Goal: Task Accomplishment & Management: Complete application form

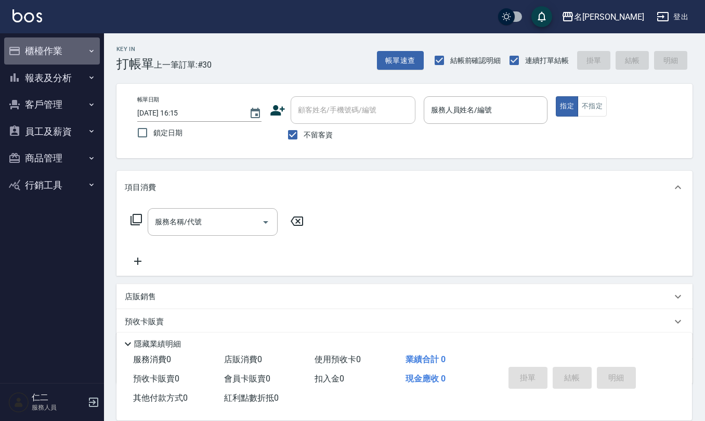
click at [78, 46] on button "櫃檯作業" at bounding box center [52, 50] width 96 height 27
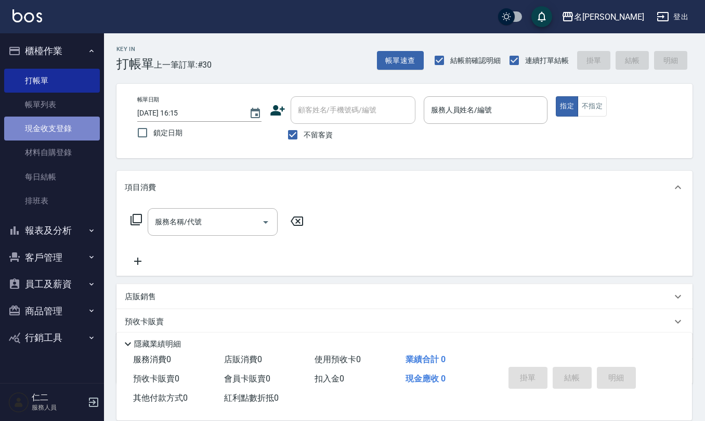
click at [77, 130] on link "現金收支登錄" at bounding box center [52, 129] width 96 height 24
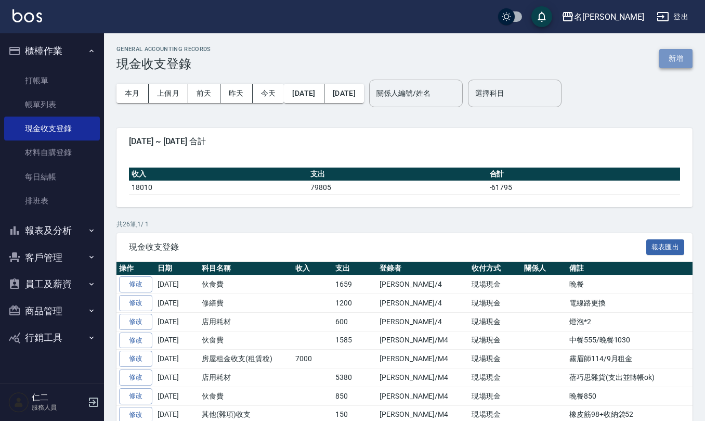
click at [679, 58] on button "新增" at bounding box center [676, 58] width 33 height 19
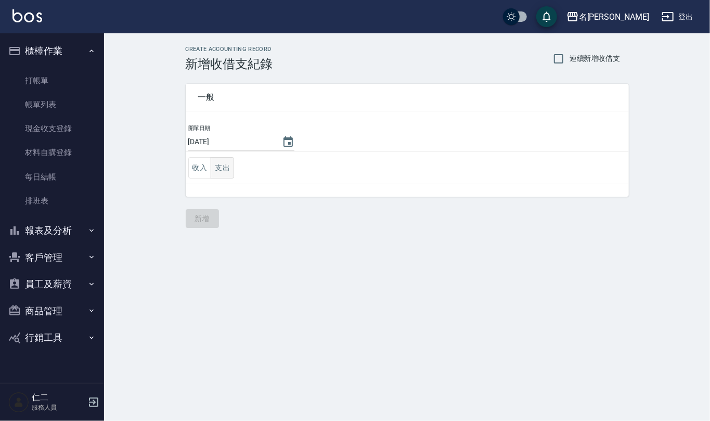
click at [225, 169] on button "支出" at bounding box center [222, 167] width 23 height 21
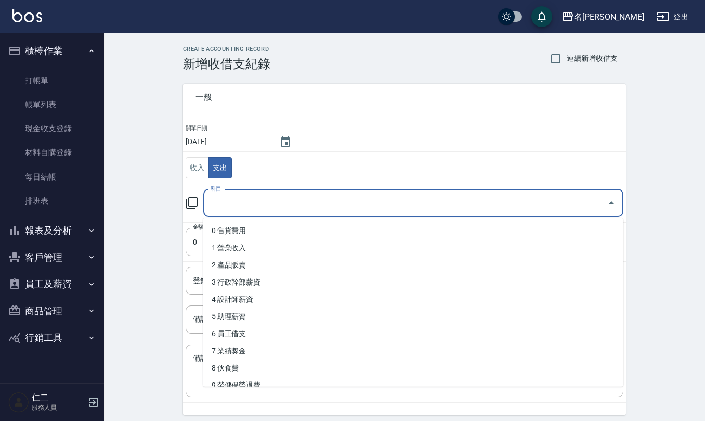
click at [230, 200] on input "科目" at bounding box center [405, 203] width 395 height 18
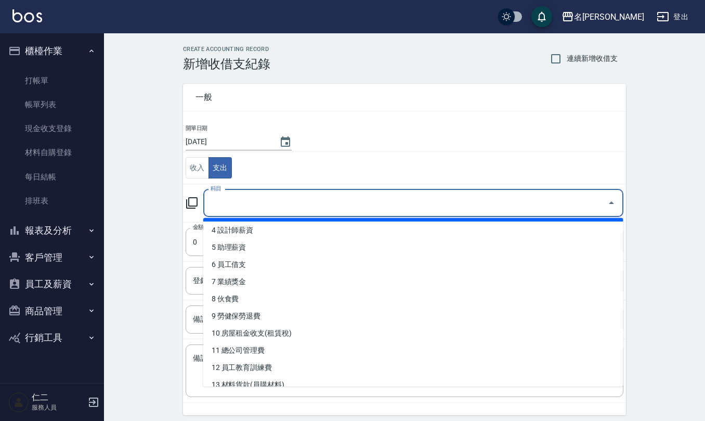
scroll to position [138, 0]
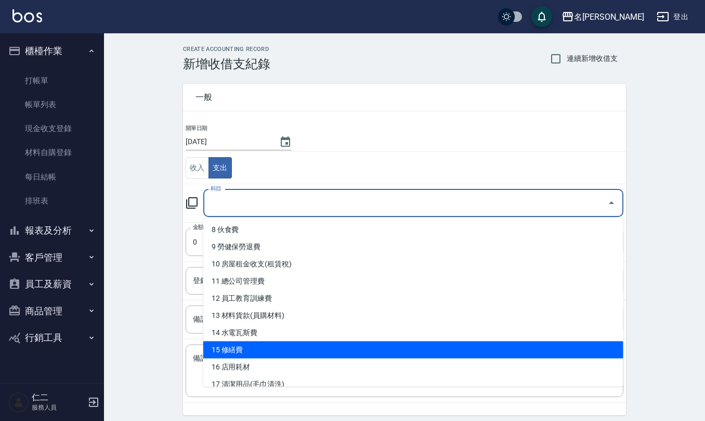
click at [263, 354] on li "15 修繕費" at bounding box center [413, 349] width 420 height 17
type input "15 修繕費"
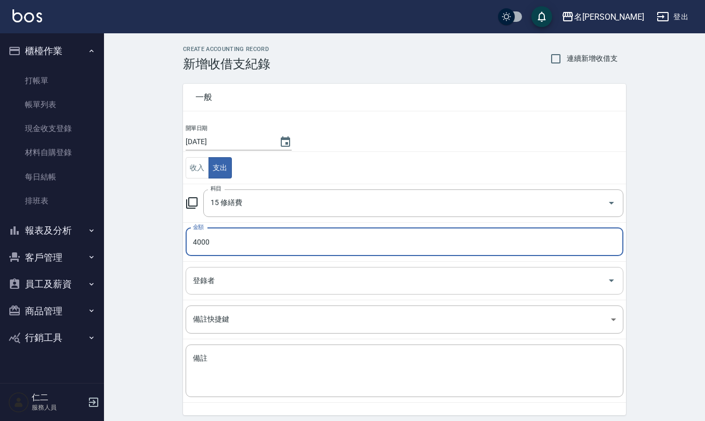
type input "4000"
click at [252, 287] on input "登錄者" at bounding box center [396, 281] width 413 height 18
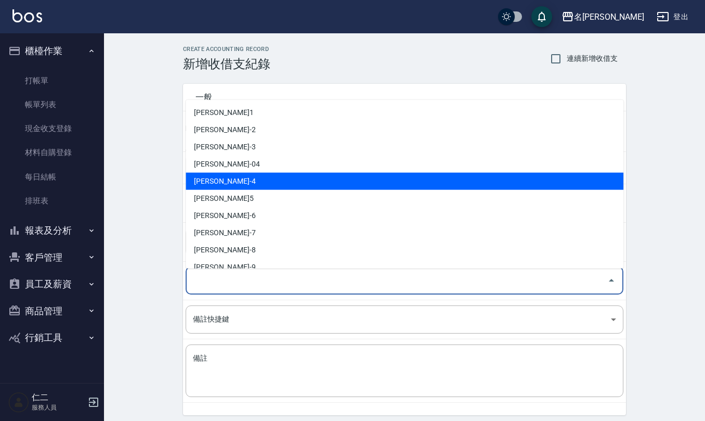
click at [254, 177] on li "[PERSON_NAME]-4" at bounding box center [405, 181] width 438 height 17
type input "[PERSON_NAME]-4"
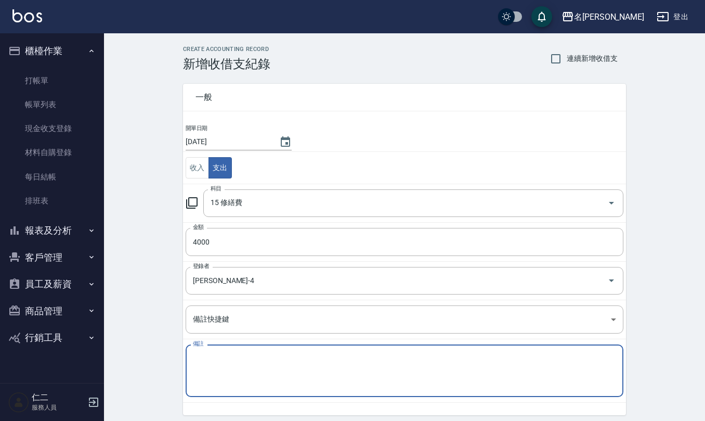
click at [272, 369] on textarea "備註" at bounding box center [404, 370] width 423 height 35
type textarea "n"
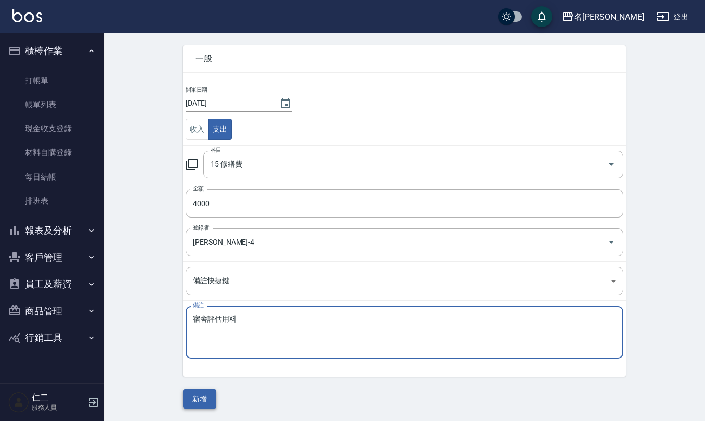
type textarea "宿舍評估用料"
click at [200, 398] on button "新增" at bounding box center [199, 398] width 33 height 19
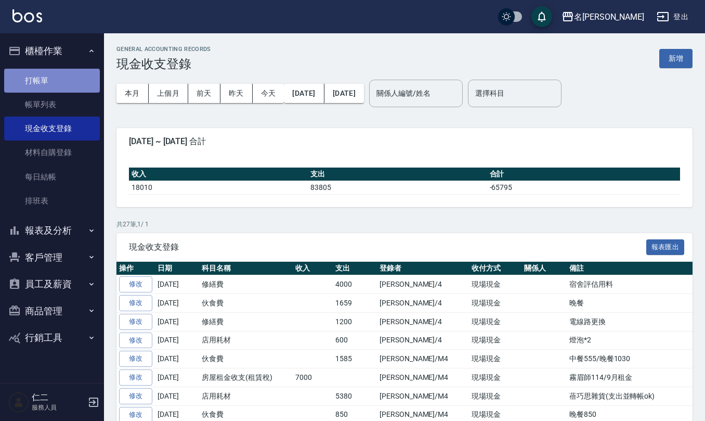
click at [44, 75] on link "打帳單" at bounding box center [52, 81] width 96 height 24
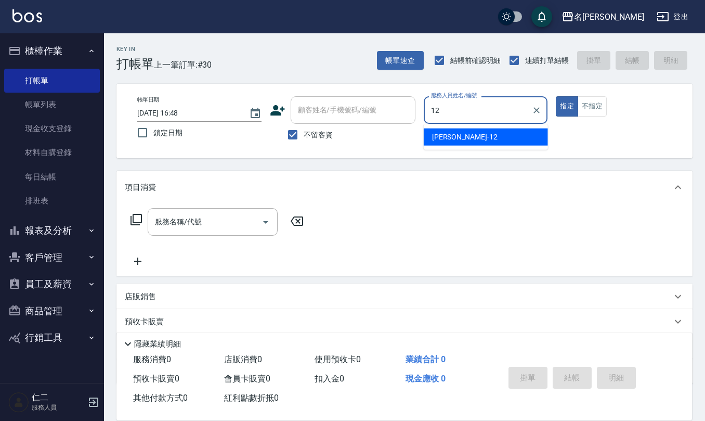
type input "[PERSON_NAME]-12"
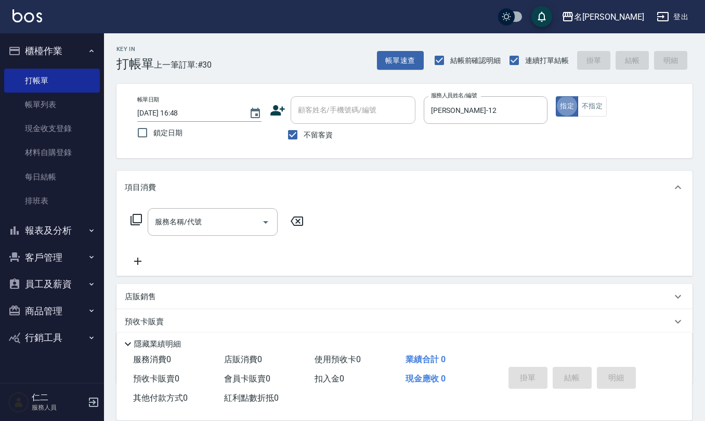
type button "true"
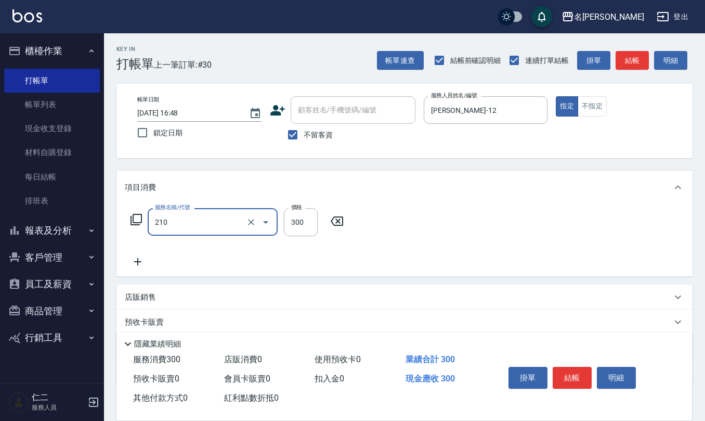
type input "[PERSON_NAME]洗髮精(210)"
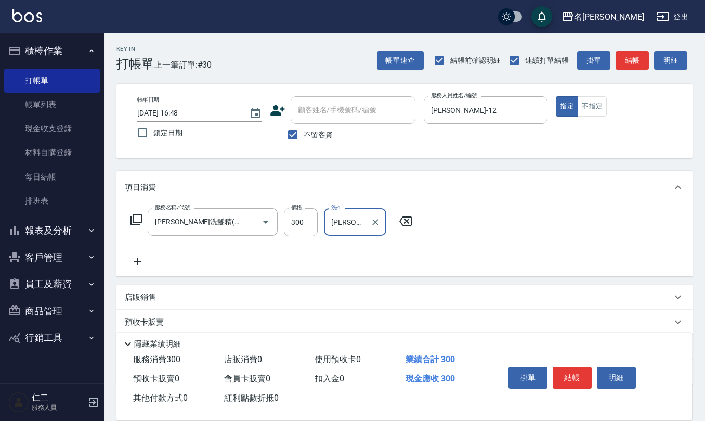
type input "[PERSON_NAME]-21"
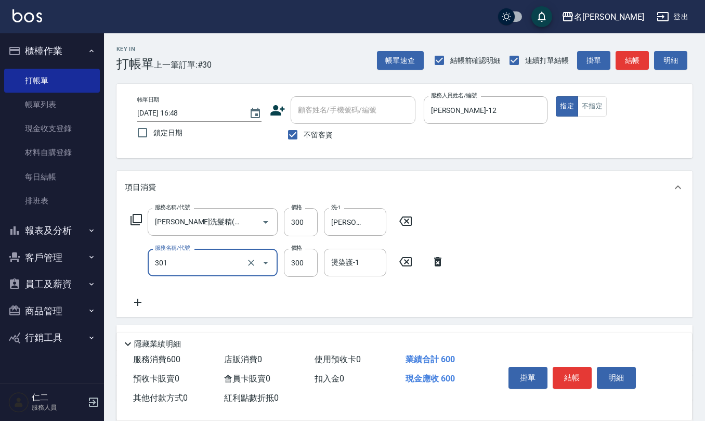
type input "補燙599以下(301)"
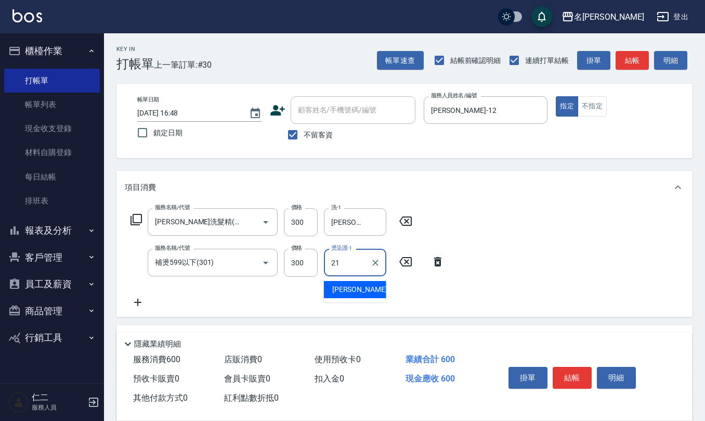
type input "[PERSON_NAME]-21"
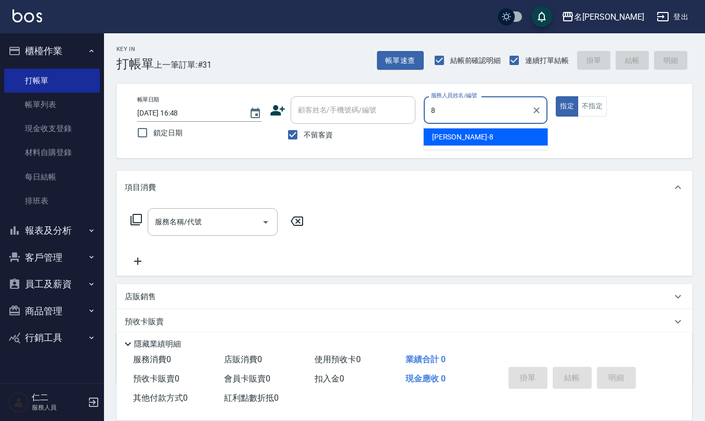
type input "[PERSON_NAME]-8"
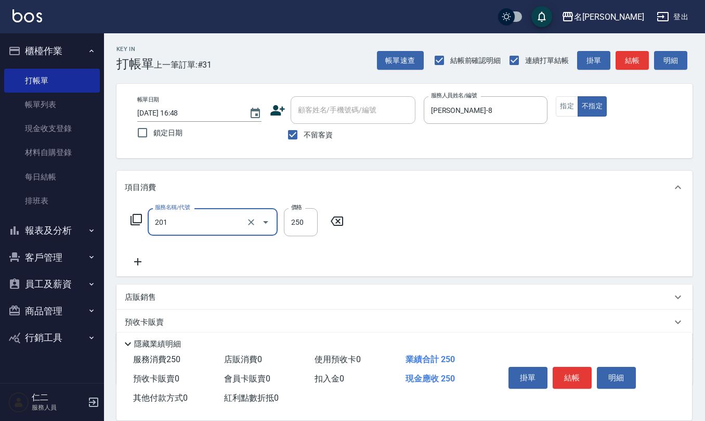
type input "洗髮(201)"
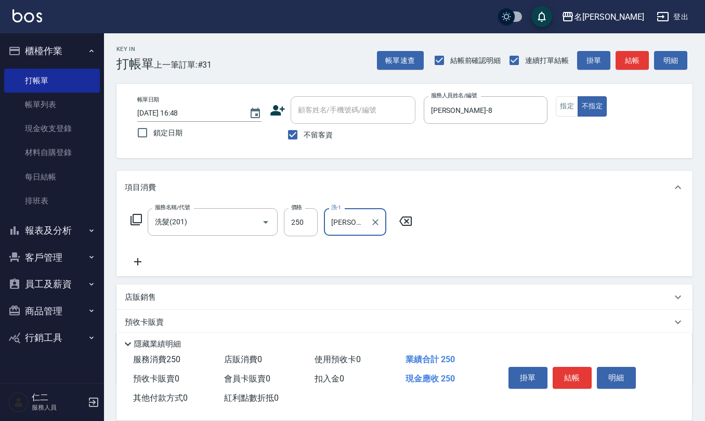
type input "[PERSON_NAME]-33"
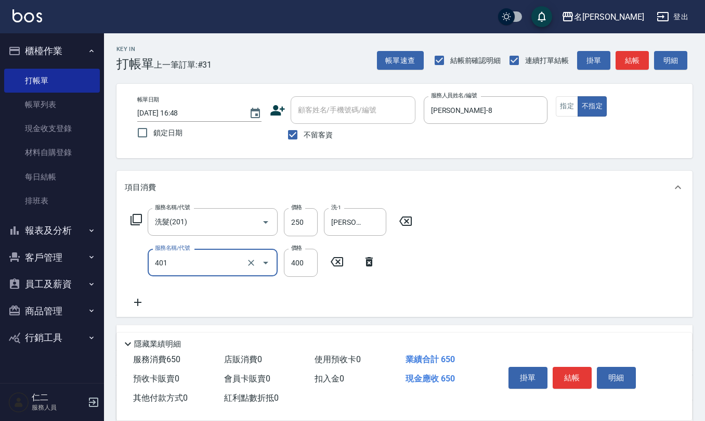
type input "剪髮(401)"
type input "200"
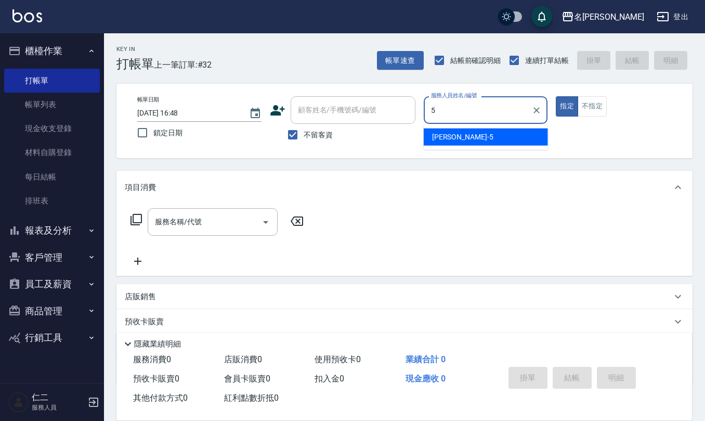
type input "[PERSON_NAME]5"
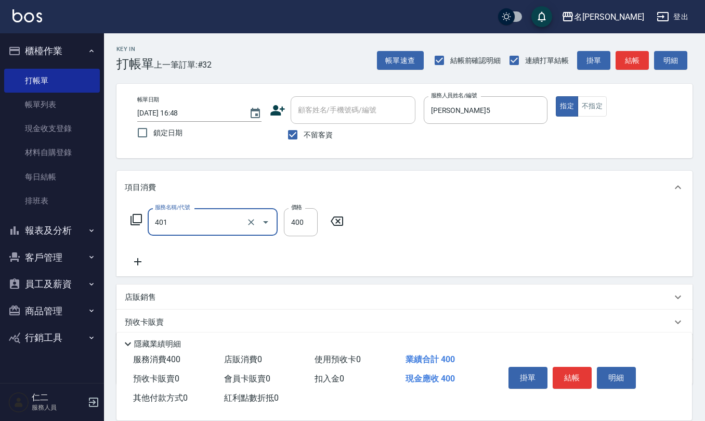
type input "剪髮(401)"
type input "250"
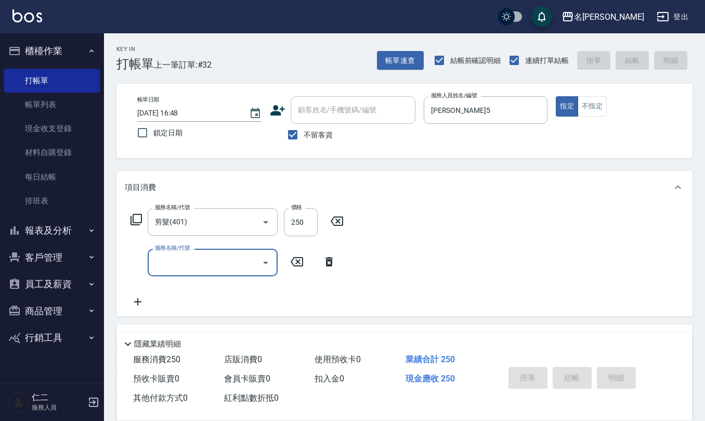
type input "[DATE] 16:49"
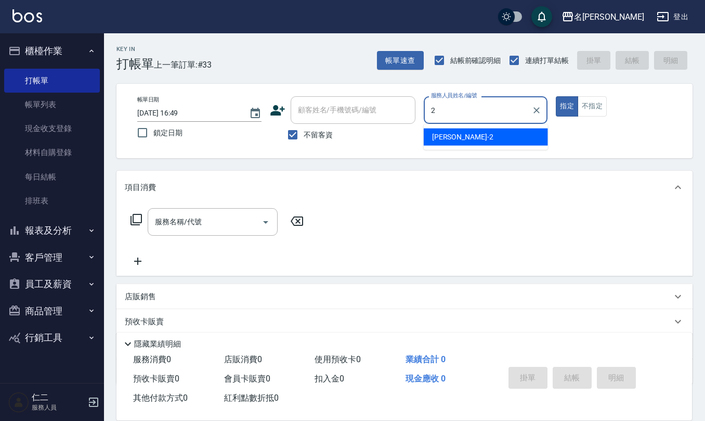
type input "[PERSON_NAME]-2"
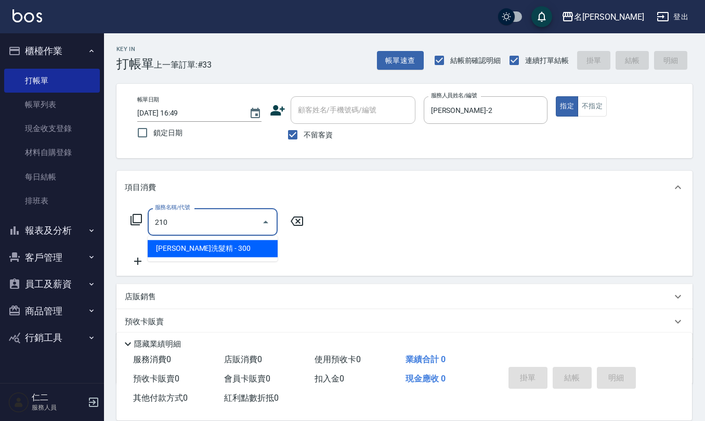
type input "[PERSON_NAME]洗髮精(210)"
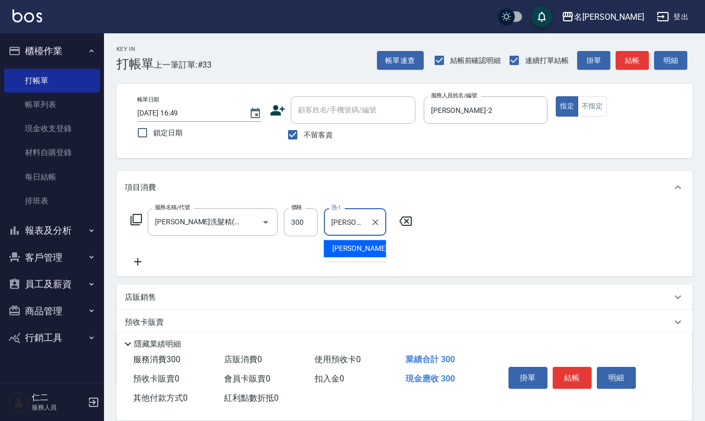
type input "[PERSON_NAME]-33"
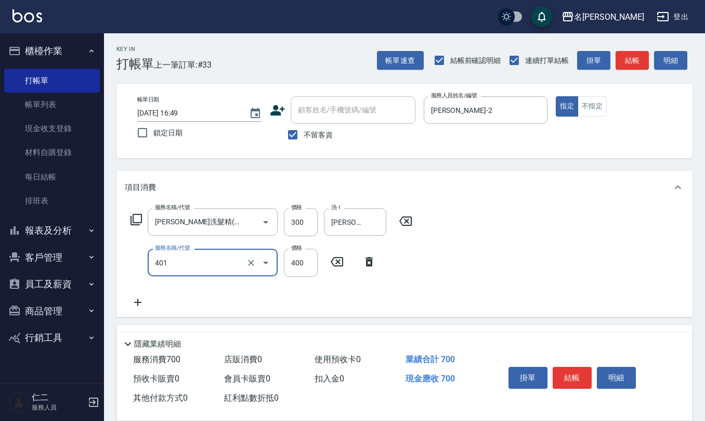
type input "剪髮(401)"
type input "350"
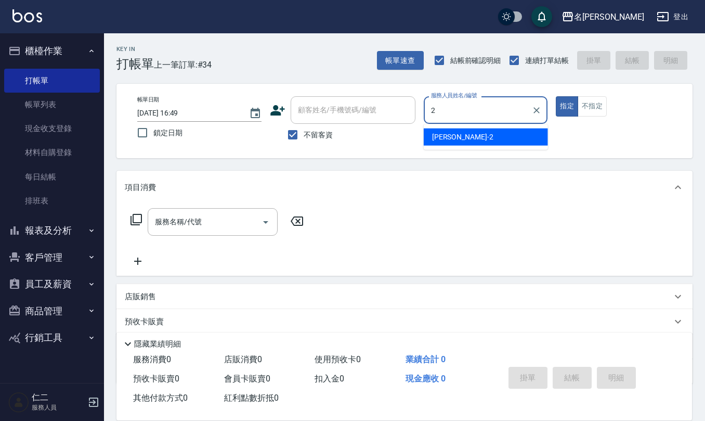
type input "[PERSON_NAME]-2"
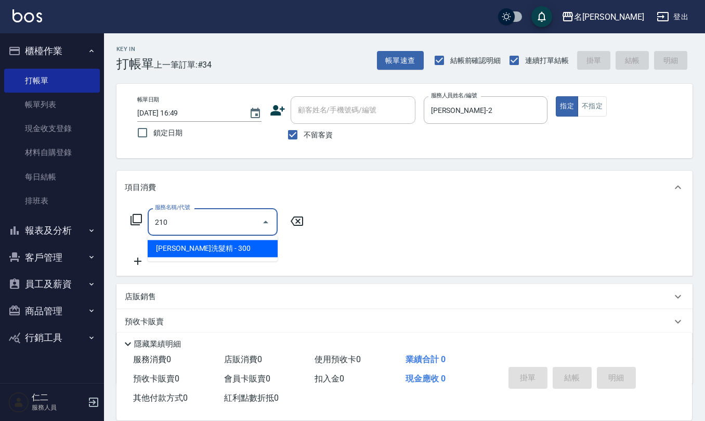
type input "[PERSON_NAME]洗髮精(210)"
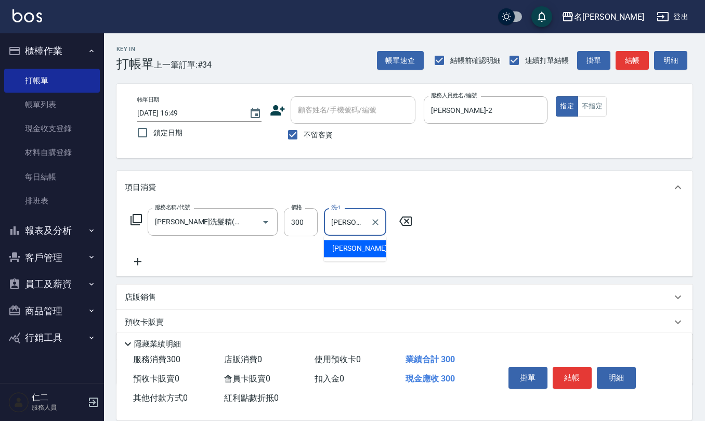
type input "[PERSON_NAME]5"
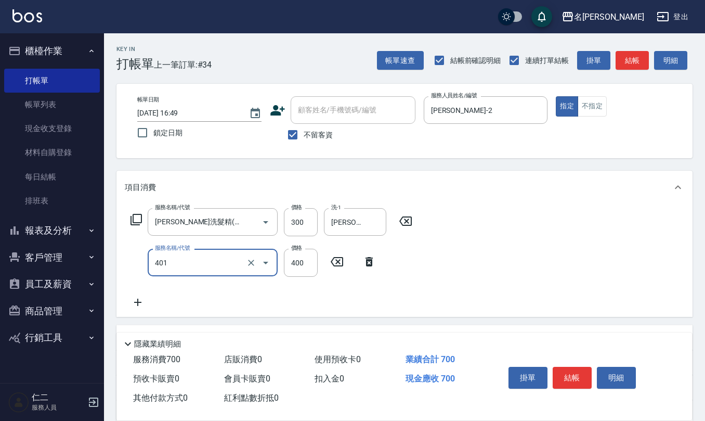
type input "剪髮(401)"
type input "350"
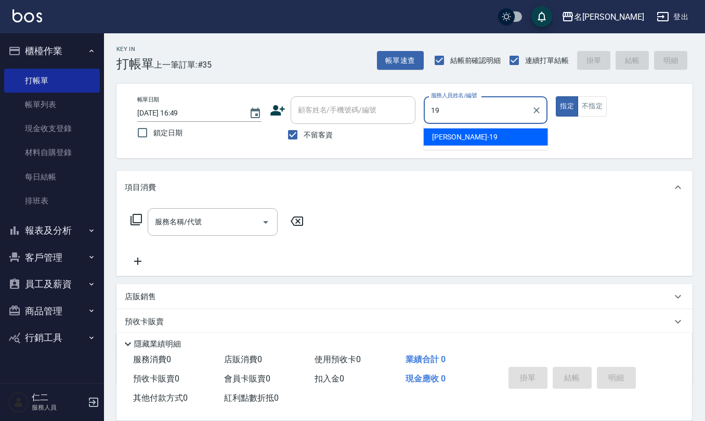
type input "[PERSON_NAME]-19"
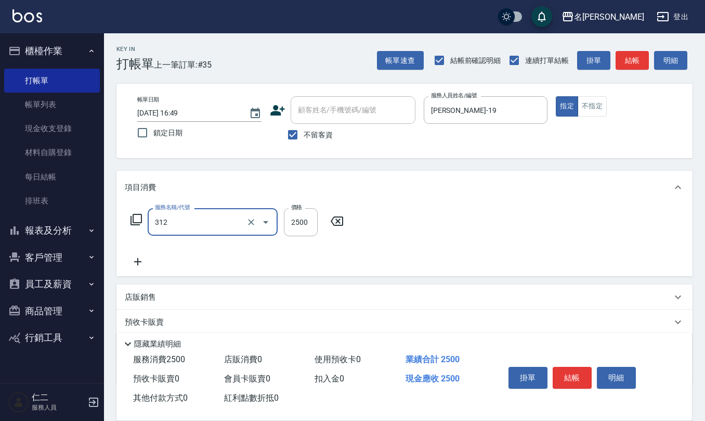
type input "有氧水離子燙2500(312)"
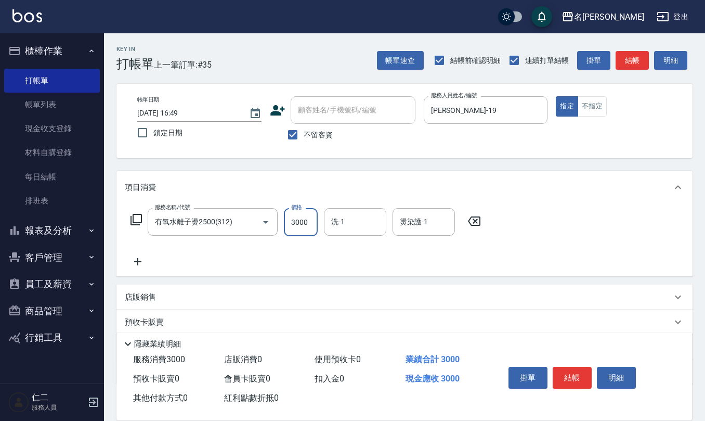
type input "3000"
type input "[PERSON_NAME]-26"
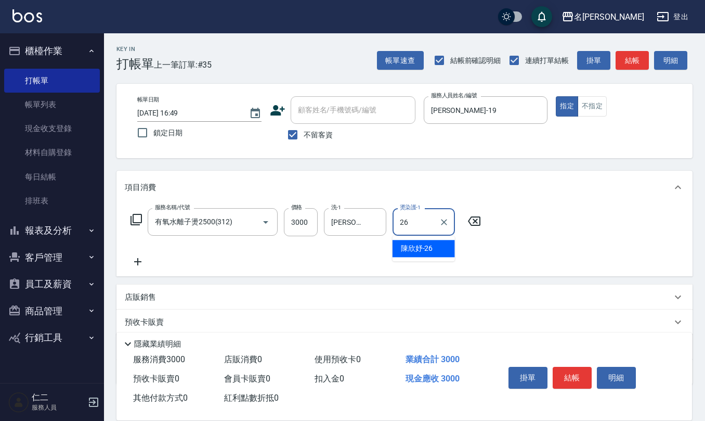
type input "[PERSON_NAME]-26"
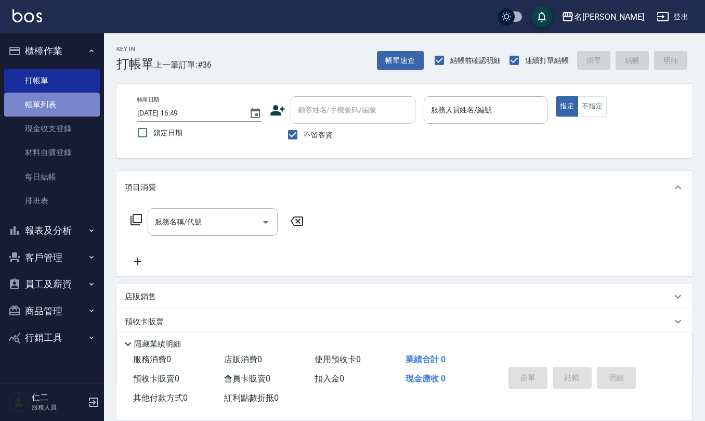
click at [44, 105] on link "帳單列表" at bounding box center [52, 105] width 96 height 24
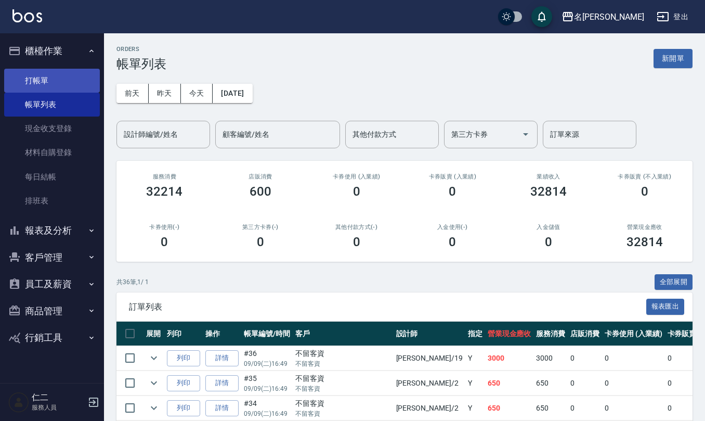
click at [51, 78] on link "打帳單" at bounding box center [52, 81] width 96 height 24
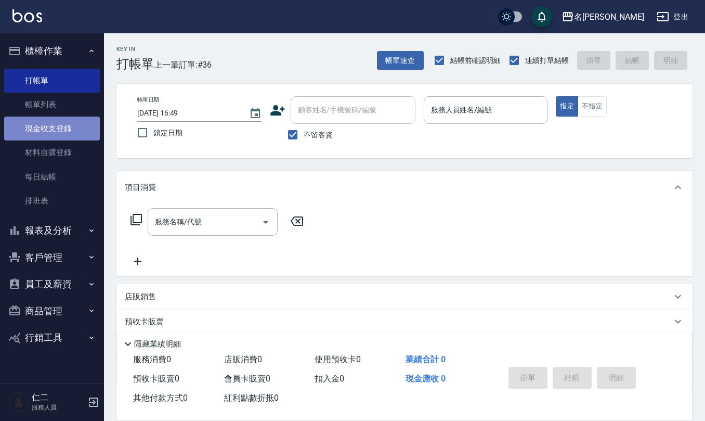
click at [75, 132] on link "現金收支登錄" at bounding box center [52, 129] width 96 height 24
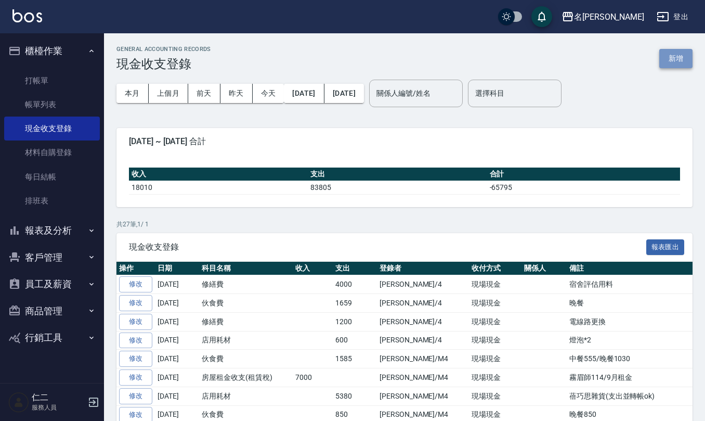
click at [673, 57] on button "新增" at bounding box center [676, 58] width 33 height 19
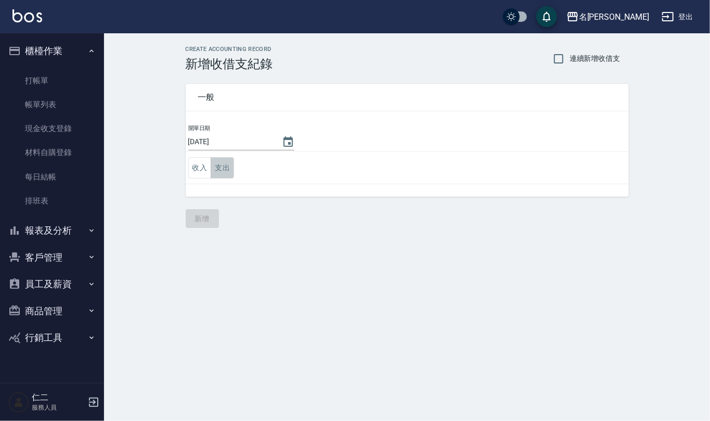
click at [232, 167] on button "支出" at bounding box center [222, 167] width 23 height 21
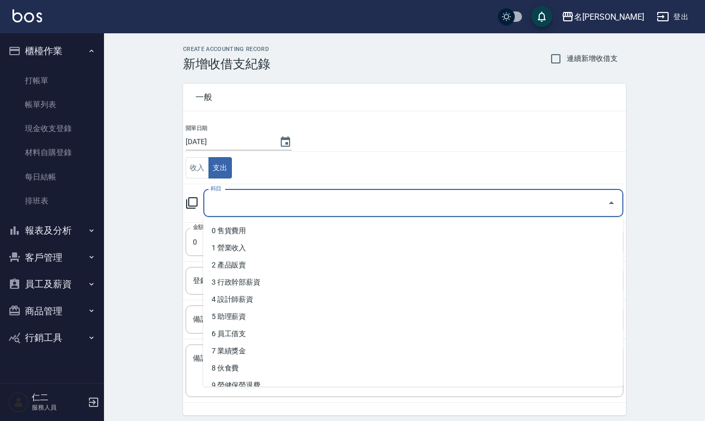
click at [246, 202] on input "科目" at bounding box center [405, 203] width 395 height 18
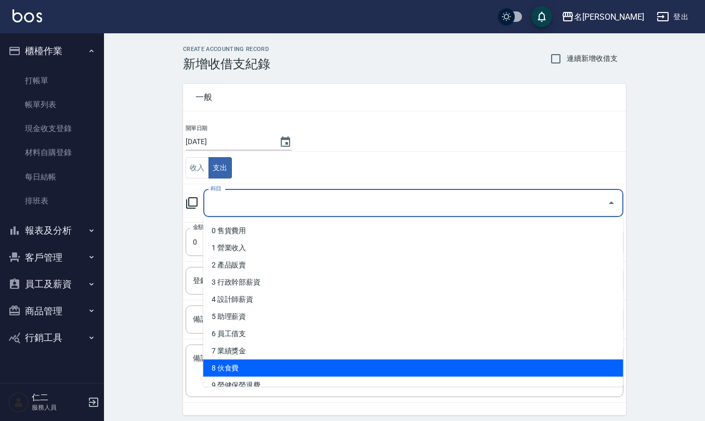
click at [260, 371] on li "8 伙食費" at bounding box center [413, 367] width 420 height 17
type input "8 伙食費"
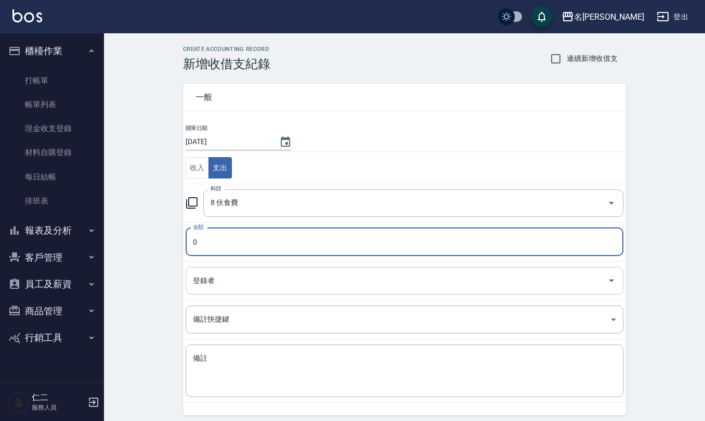
click at [263, 286] on input "登錄者" at bounding box center [396, 281] width 413 height 18
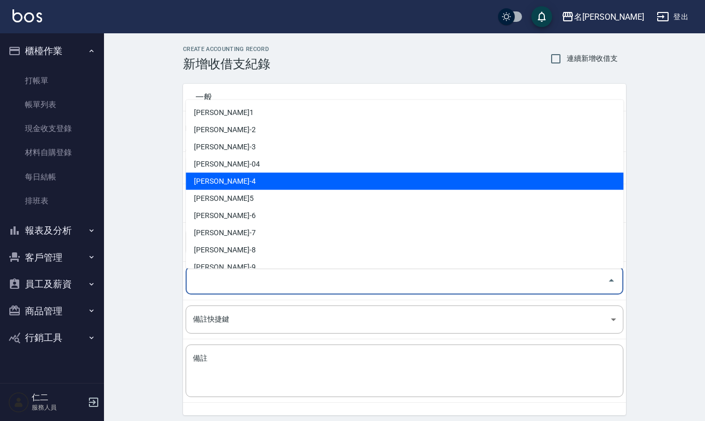
click at [256, 178] on li "[PERSON_NAME]-4" at bounding box center [405, 181] width 438 height 17
type input "[PERSON_NAME]-4"
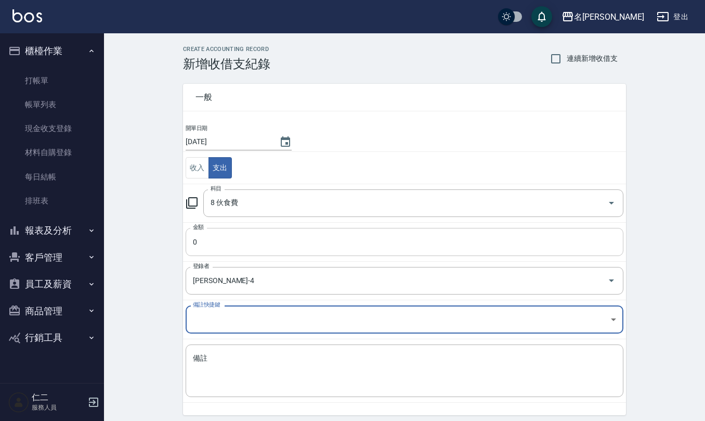
click at [274, 244] on input "0" at bounding box center [405, 242] width 438 height 28
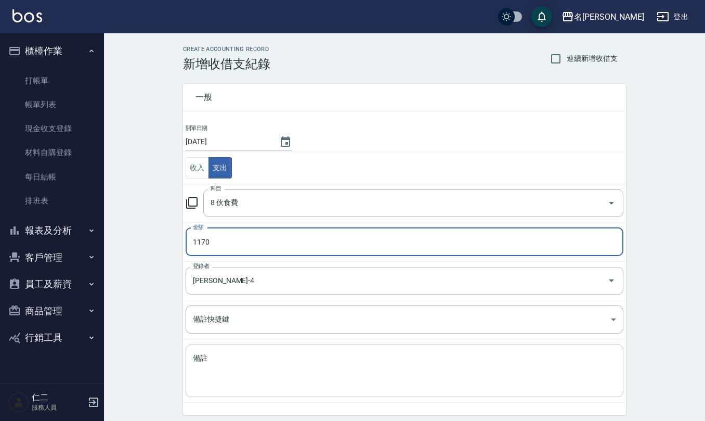
type input "1170"
click at [270, 362] on textarea "備註" at bounding box center [404, 370] width 423 height 35
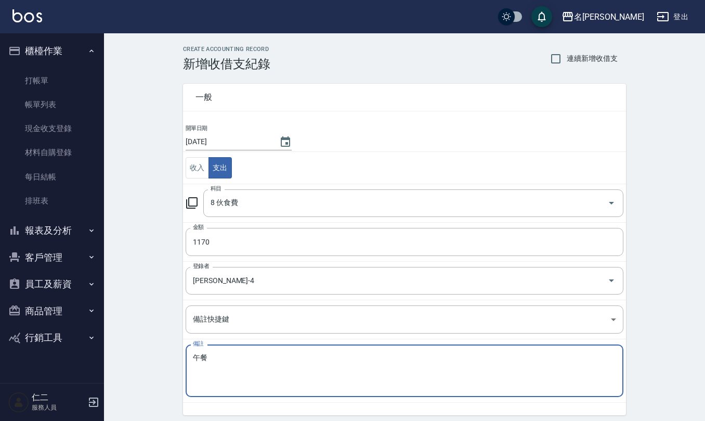
type textarea "五"
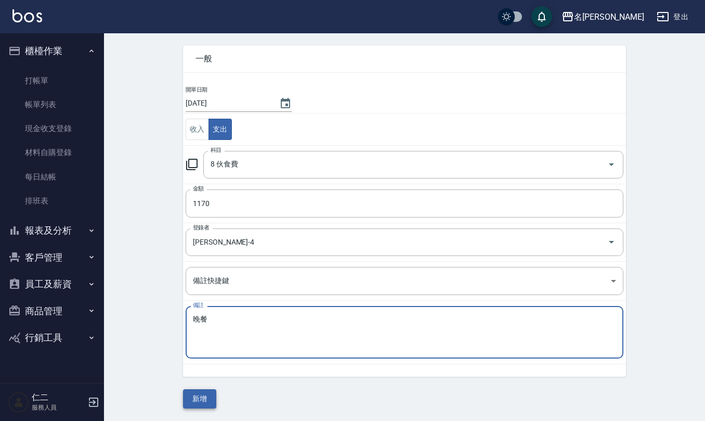
type textarea "晚餐"
click at [190, 391] on button "新增" at bounding box center [199, 398] width 33 height 19
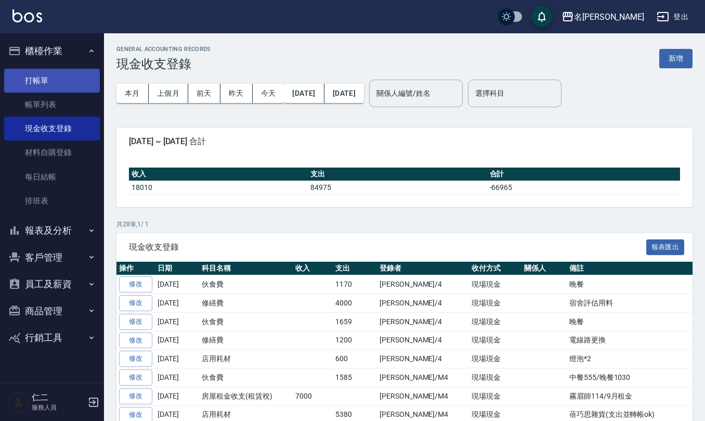
click at [38, 77] on link "打帳單" at bounding box center [52, 81] width 96 height 24
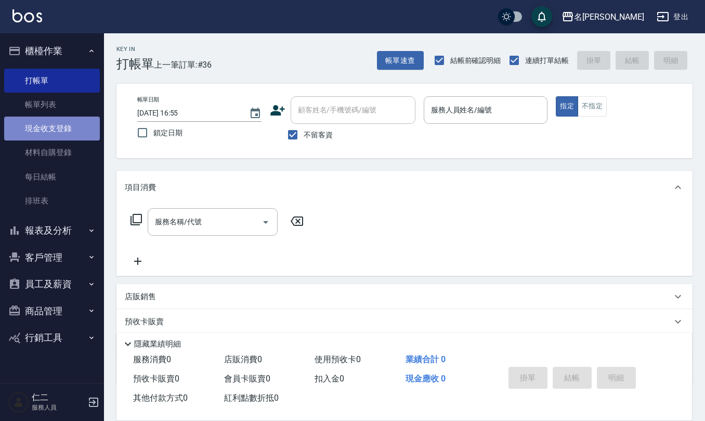
click at [74, 130] on link "現金收支登錄" at bounding box center [52, 129] width 96 height 24
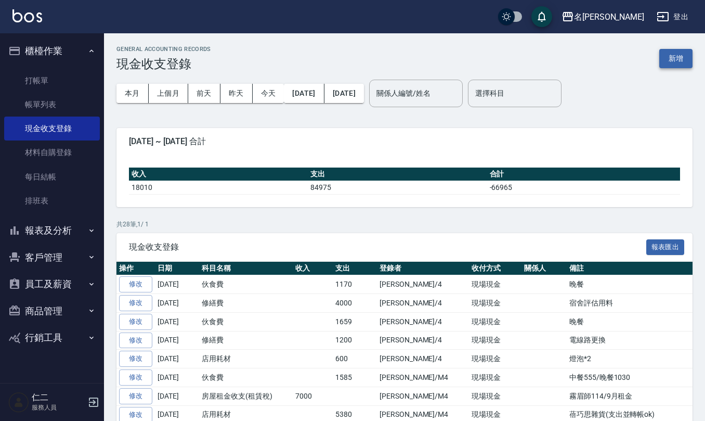
click at [679, 63] on button "新增" at bounding box center [676, 58] width 33 height 19
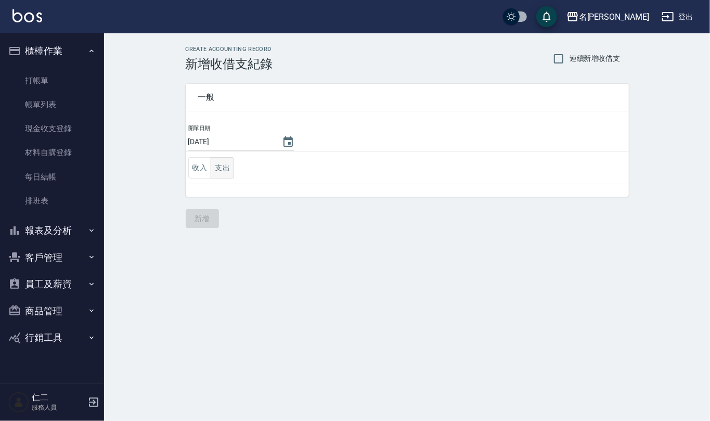
click at [229, 165] on button "支出" at bounding box center [222, 167] width 23 height 21
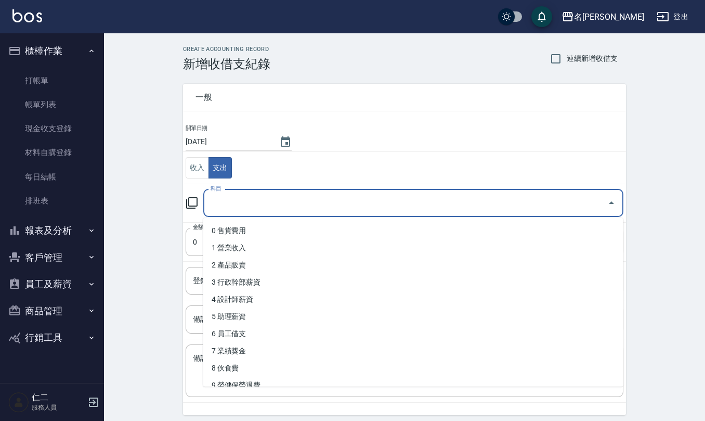
click at [218, 204] on input "科目" at bounding box center [405, 203] width 395 height 18
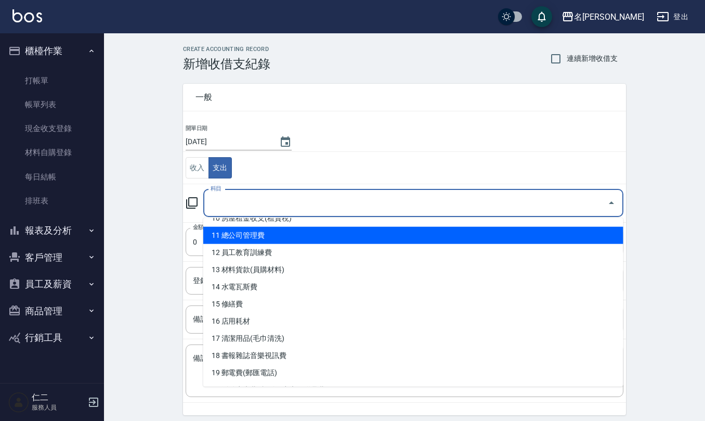
scroll to position [208, 0]
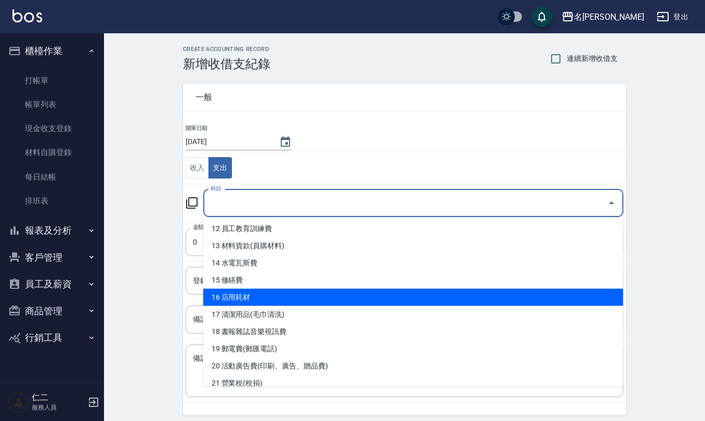
click at [284, 296] on li "16 店用耗材" at bounding box center [413, 297] width 420 height 17
type input "16 店用耗材"
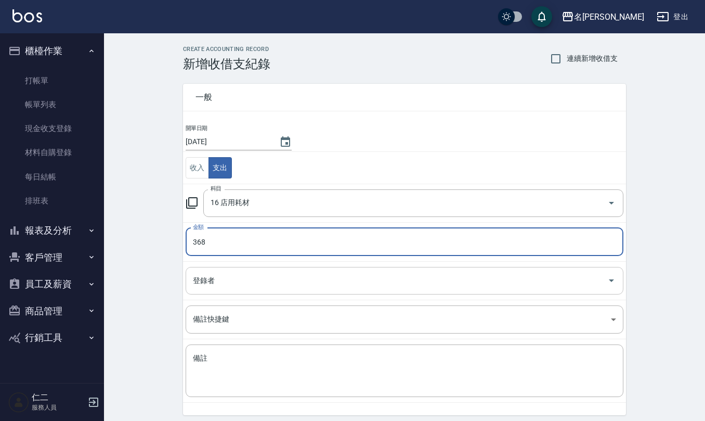
type input "368"
click at [273, 278] on input "登錄者" at bounding box center [396, 281] width 413 height 18
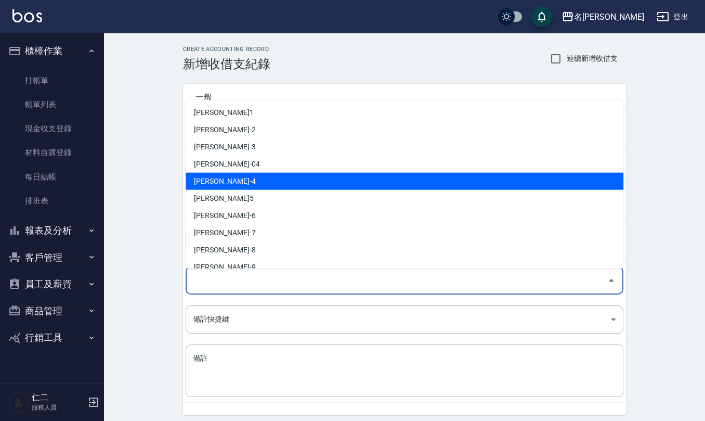
click at [244, 180] on li "[PERSON_NAME]-4" at bounding box center [405, 181] width 438 height 17
type input "[PERSON_NAME]-4"
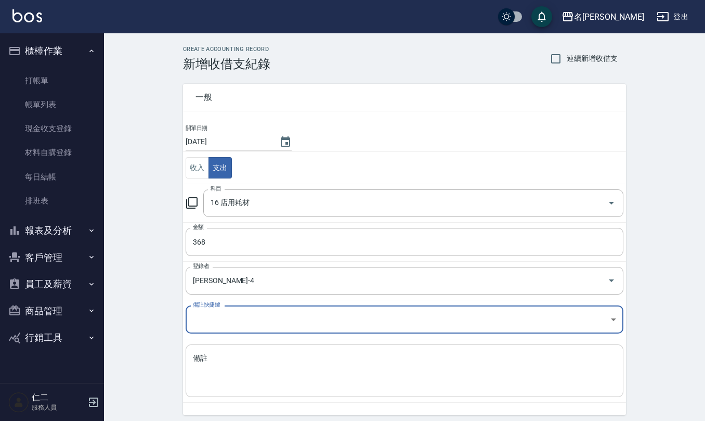
click at [246, 366] on textarea "備註" at bounding box center [404, 370] width 423 height 35
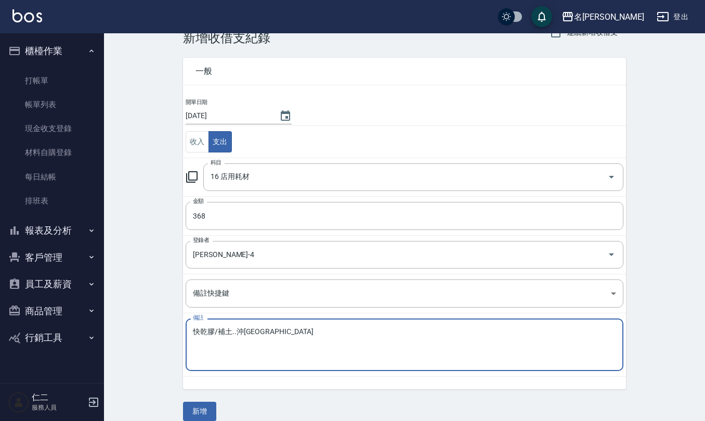
scroll to position [40, 0]
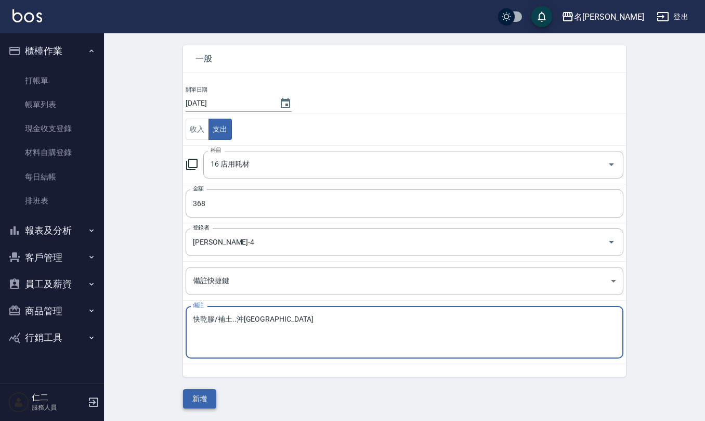
type textarea "快乾膠/補土..沖[GEOGRAPHIC_DATA]"
click at [199, 396] on button "新增" at bounding box center [199, 398] width 33 height 19
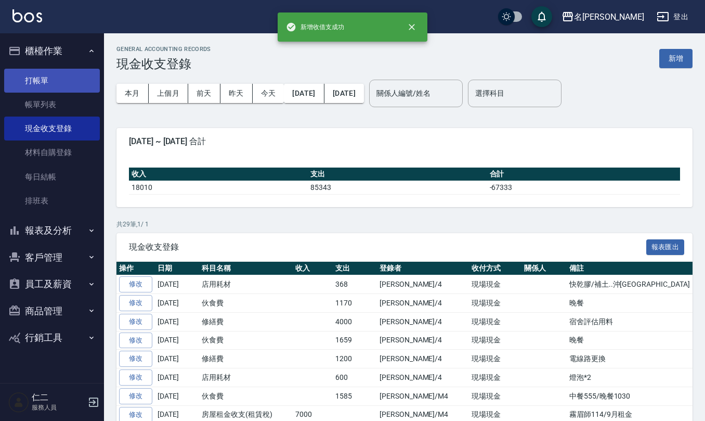
click at [44, 73] on link "打帳單" at bounding box center [52, 81] width 96 height 24
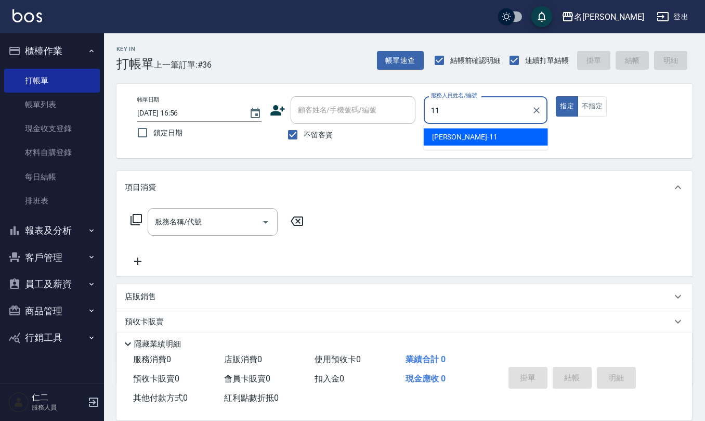
type input "[PERSON_NAME]橙-11"
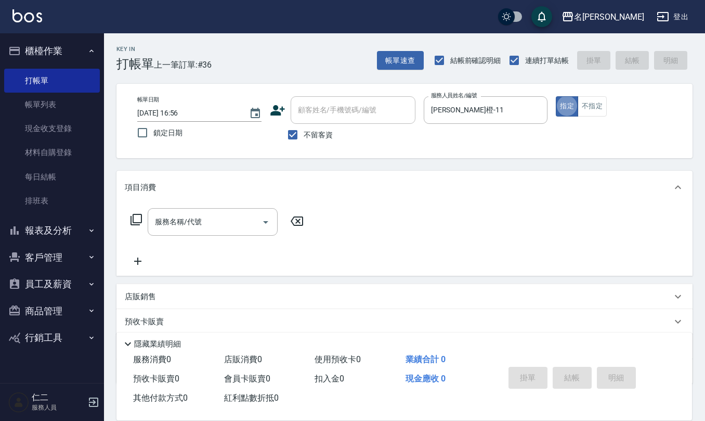
type button "true"
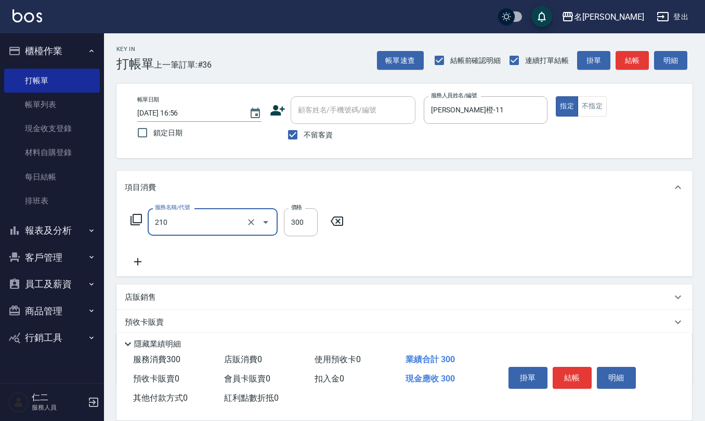
type input "[PERSON_NAME]洗髮精(210)"
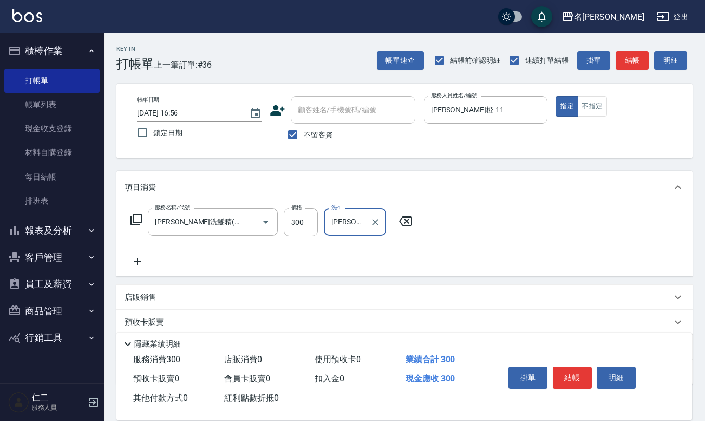
type input "[PERSON_NAME]橙-11"
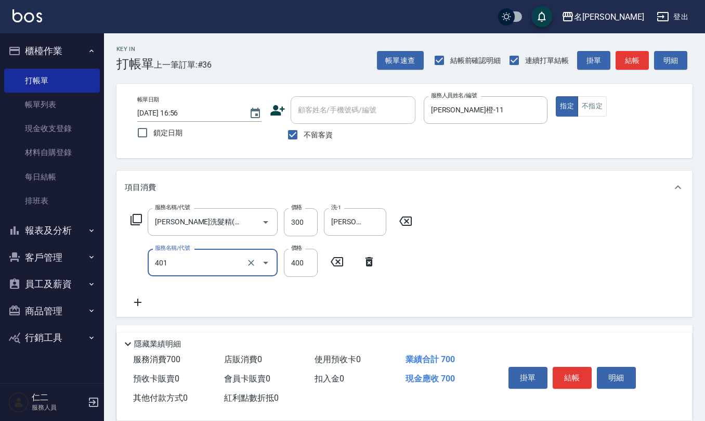
type input "剪髮(401)"
type input "250"
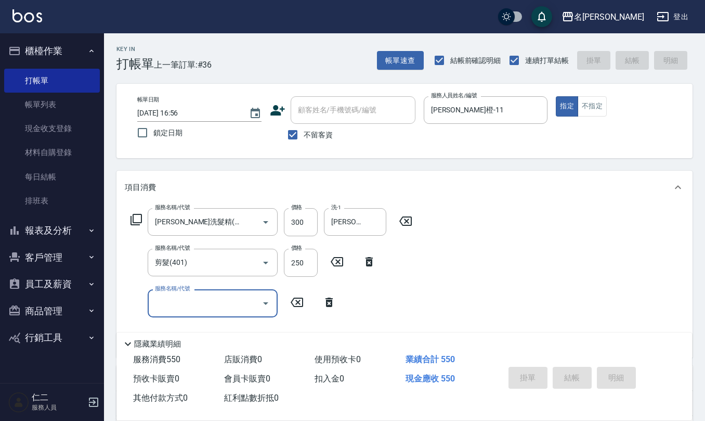
type input "[DATE] 16:58"
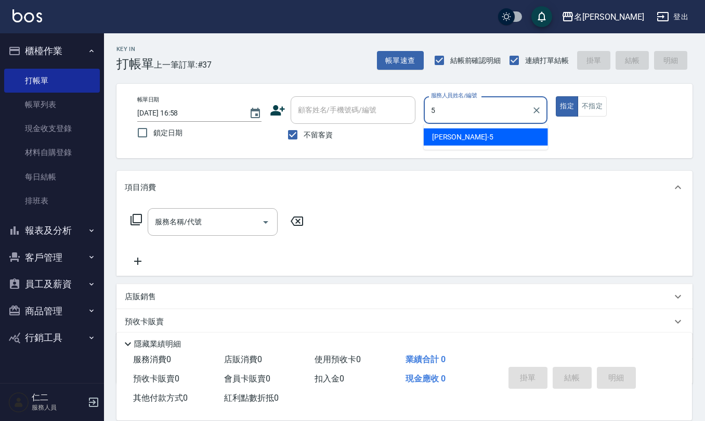
type input "[PERSON_NAME]5"
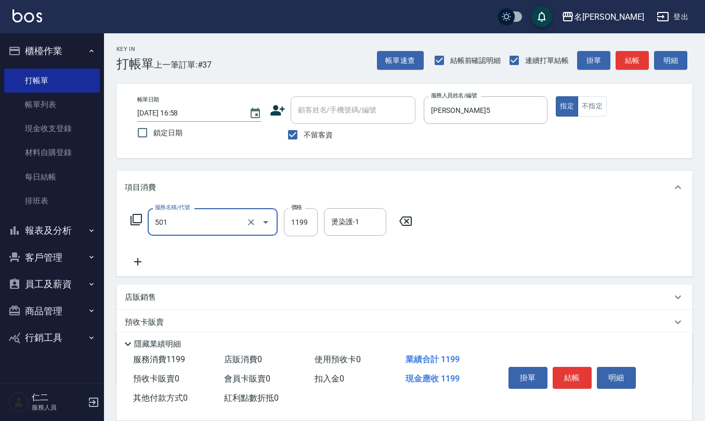
type input "染髮(501)"
type input "1200"
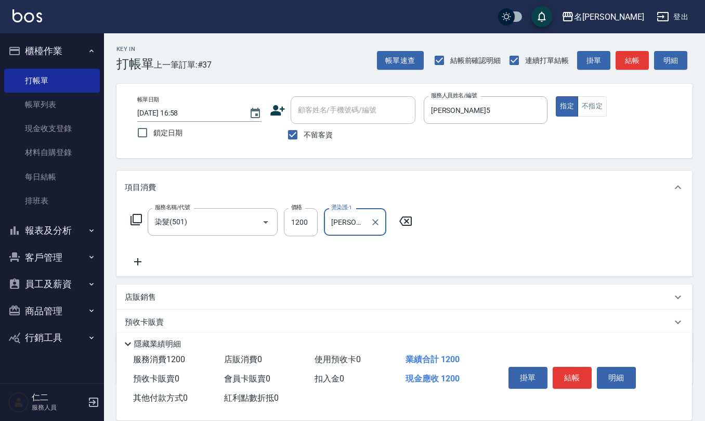
type input "[PERSON_NAME]5"
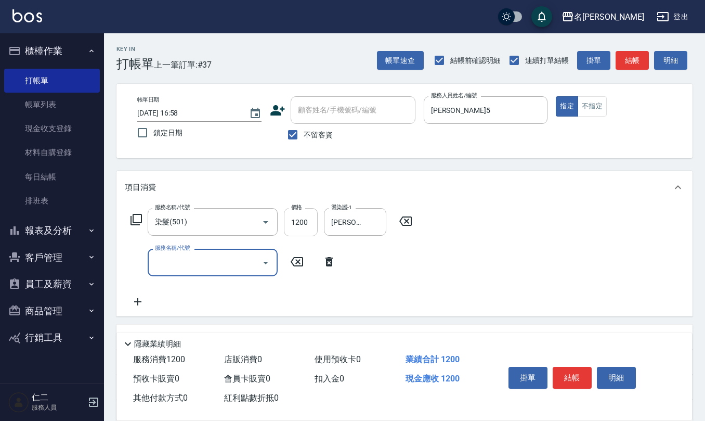
click at [308, 223] on input "1200" at bounding box center [301, 222] width 34 height 28
type input "2200"
type input "[PERSON_NAME]洗髮精(210)"
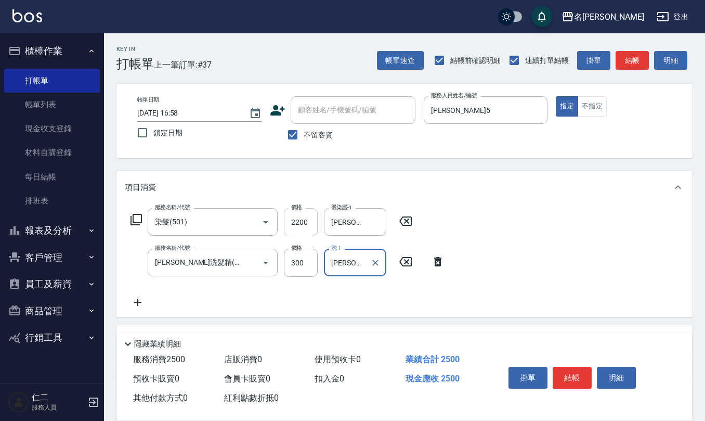
type input "[PERSON_NAME]5"
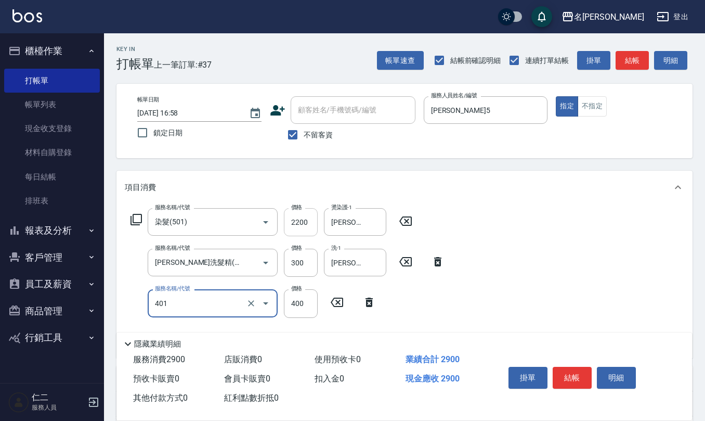
type input "剪髮(401)"
type input "250"
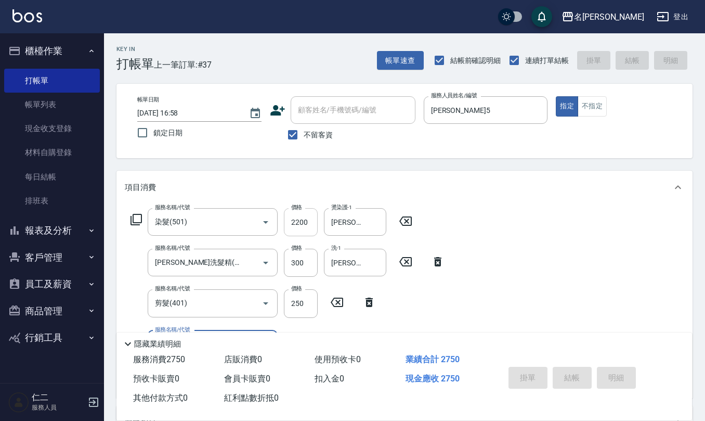
type input "[DATE] 16:59"
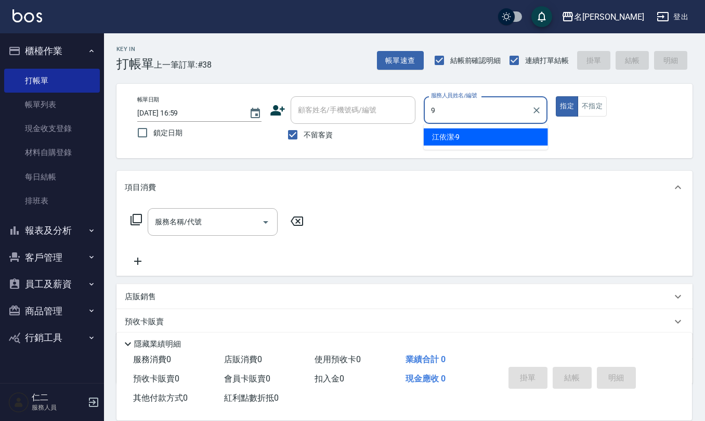
type input "[PERSON_NAME]-9"
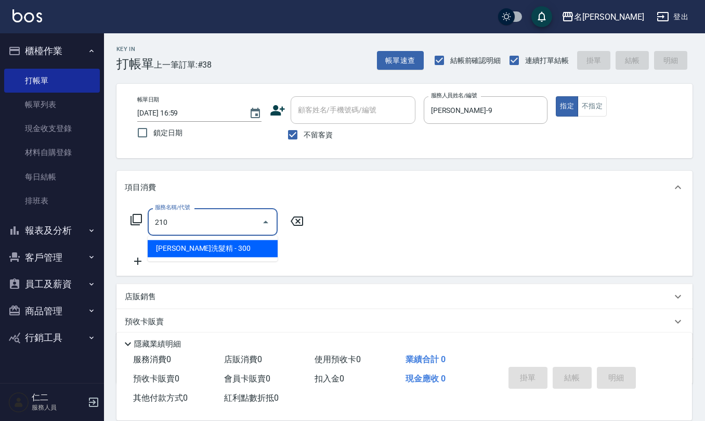
type input "[PERSON_NAME]洗髮精(210)"
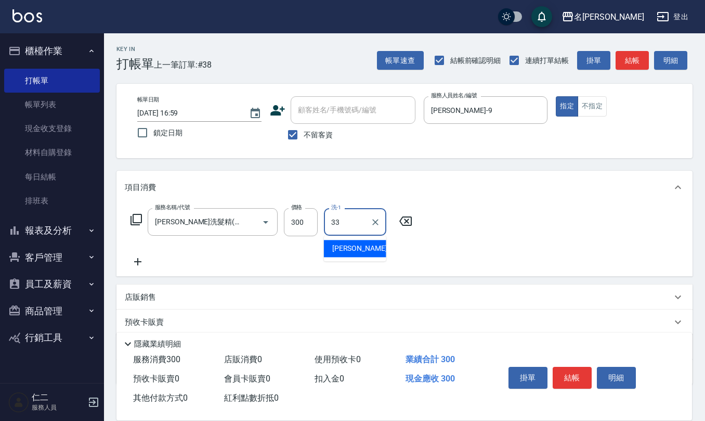
type input "[PERSON_NAME]-33"
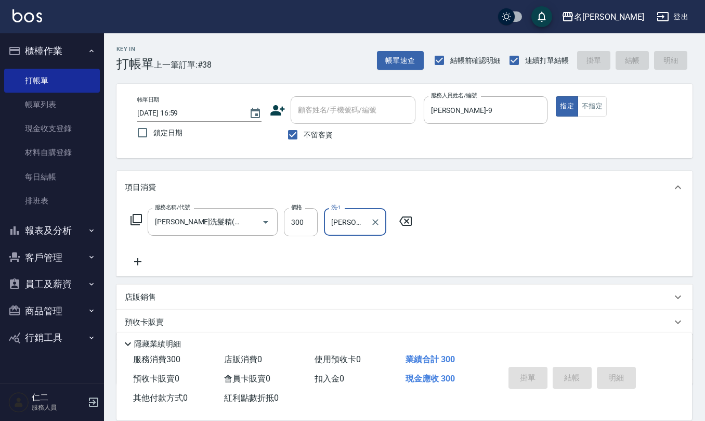
type input "[DATE] 17:13"
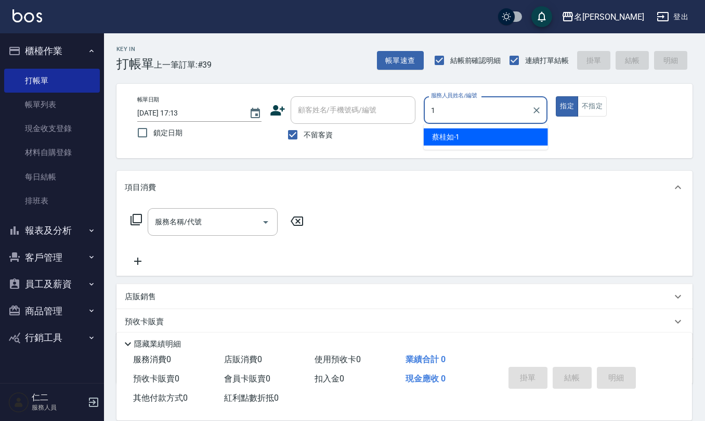
type input "[PERSON_NAME]1"
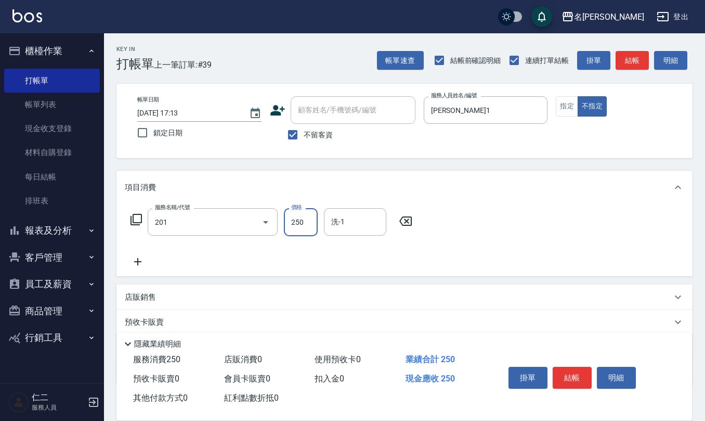
type input "洗髮(201)"
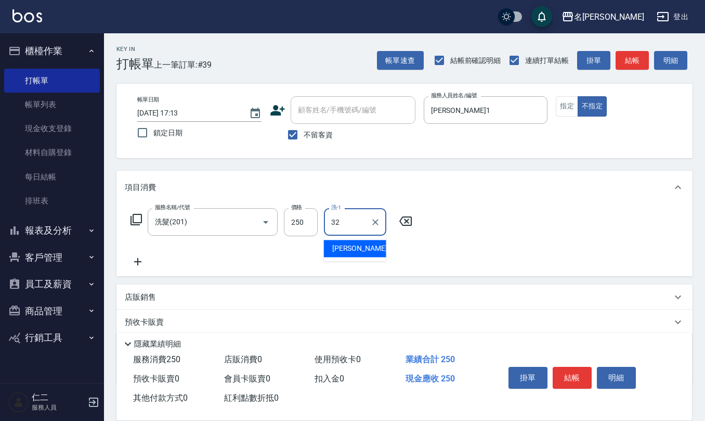
type input "[PERSON_NAME]-32"
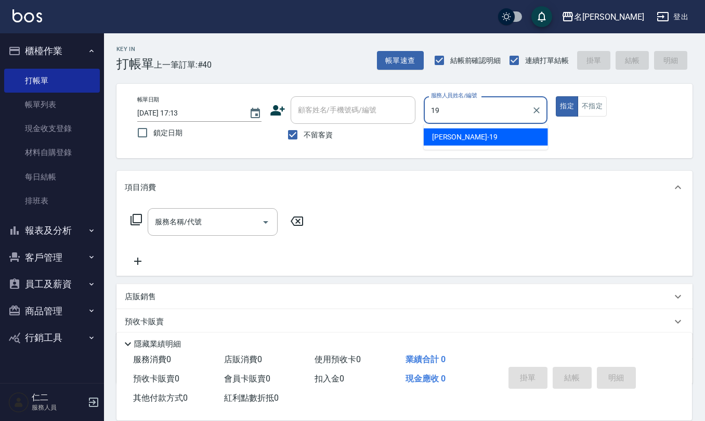
type input "[PERSON_NAME]-19"
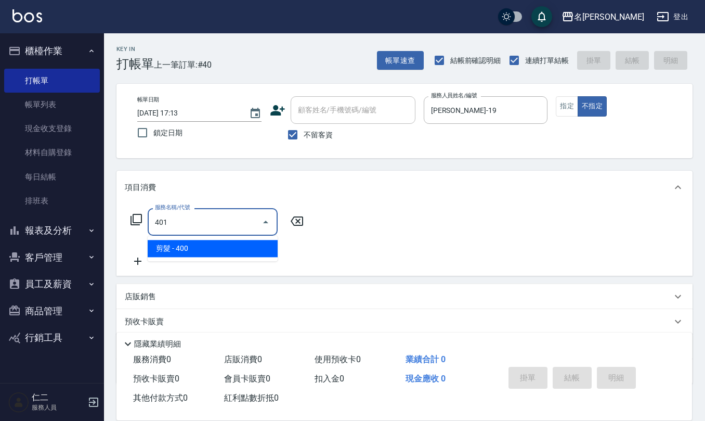
type input "剪髮(401)"
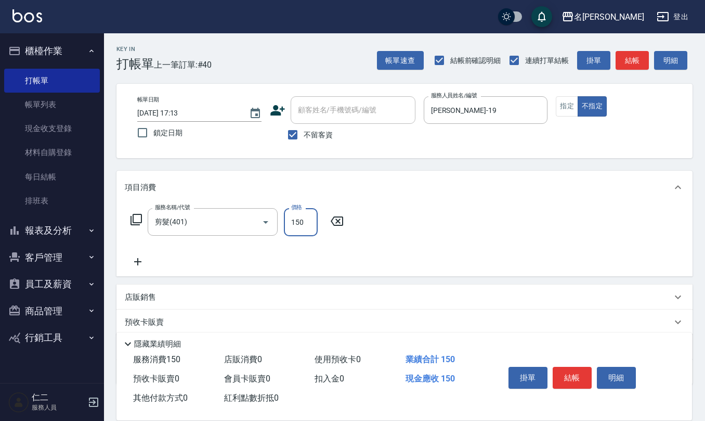
type input "150"
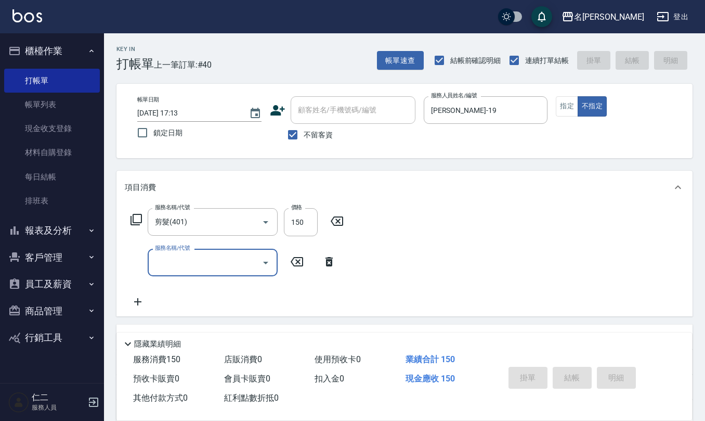
type input "[DATE] 17:14"
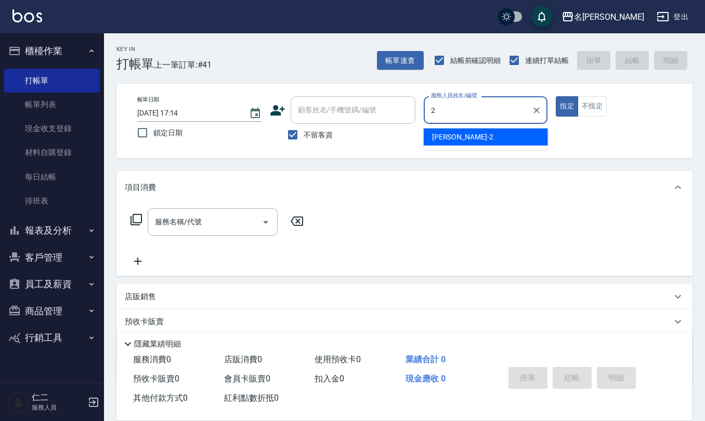
type input "[PERSON_NAME]-2"
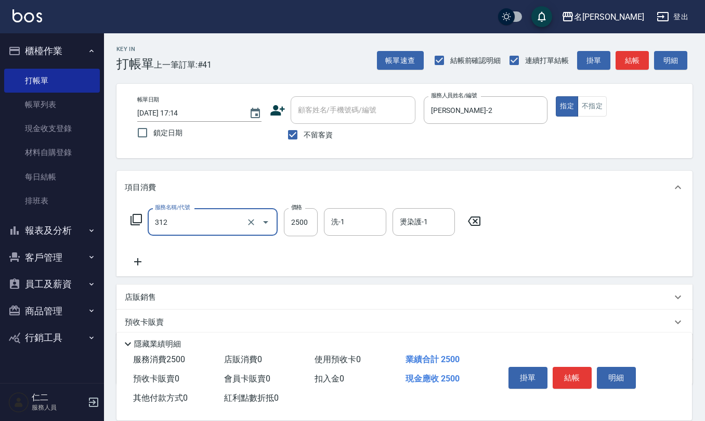
type input "有氧水離子燙2500(312)"
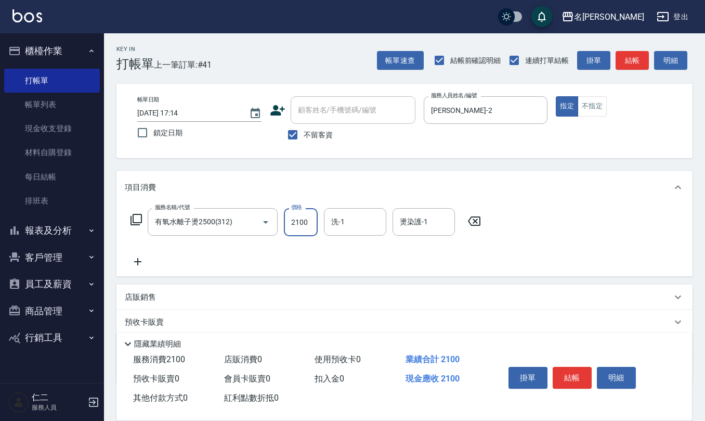
type input "2100"
type input "[PERSON_NAME]-26"
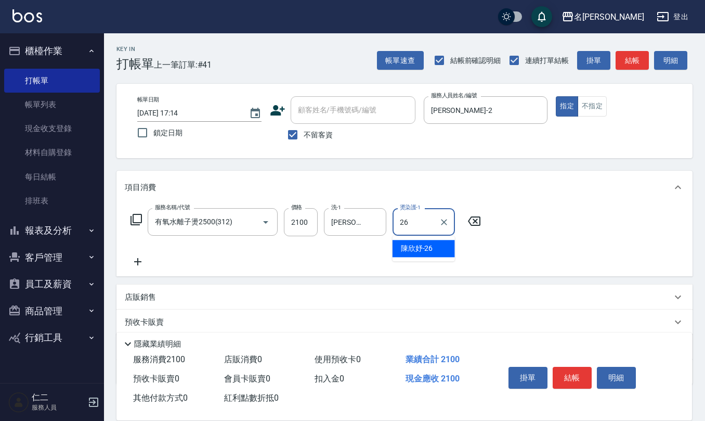
type input "[PERSON_NAME]-26"
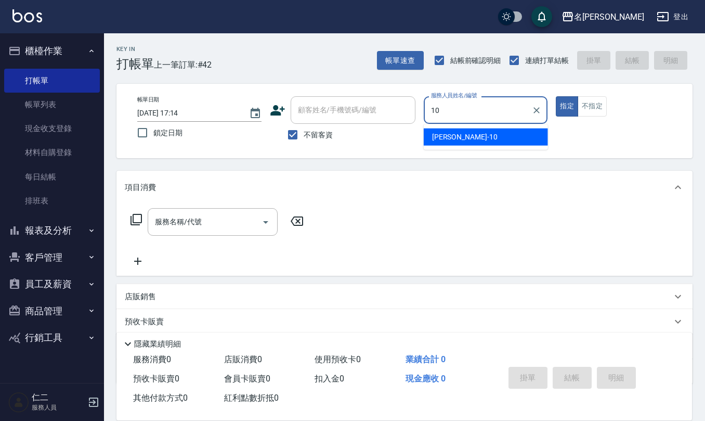
type input "[PERSON_NAME]-10"
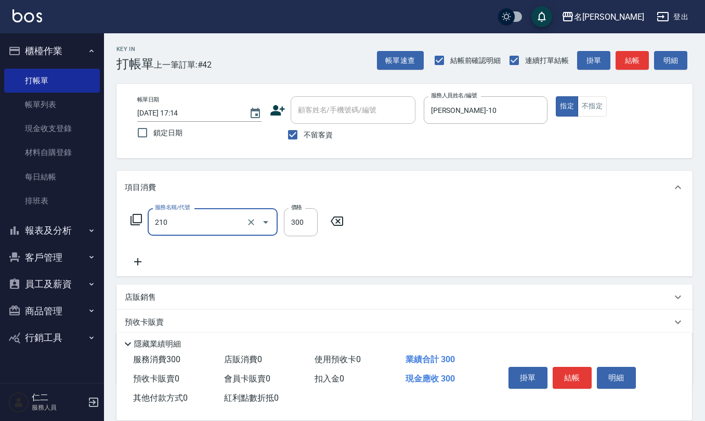
type input "[PERSON_NAME]洗髮精(210)"
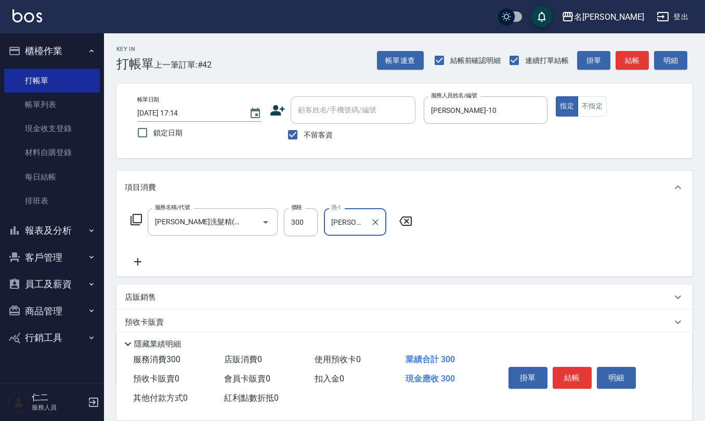
type input "[PERSON_NAME]-24"
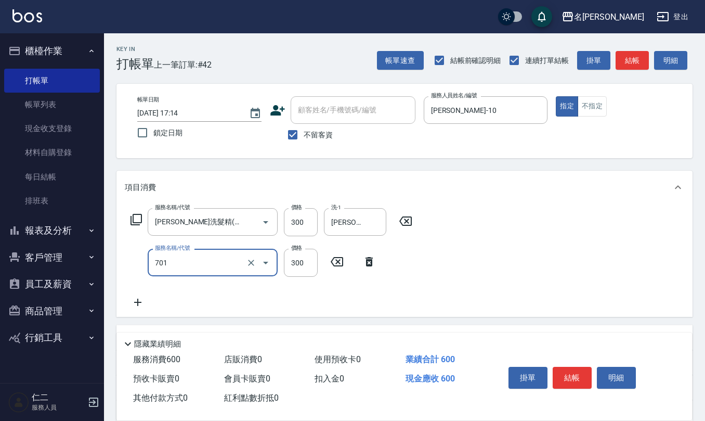
type input "自備護髮(701)"
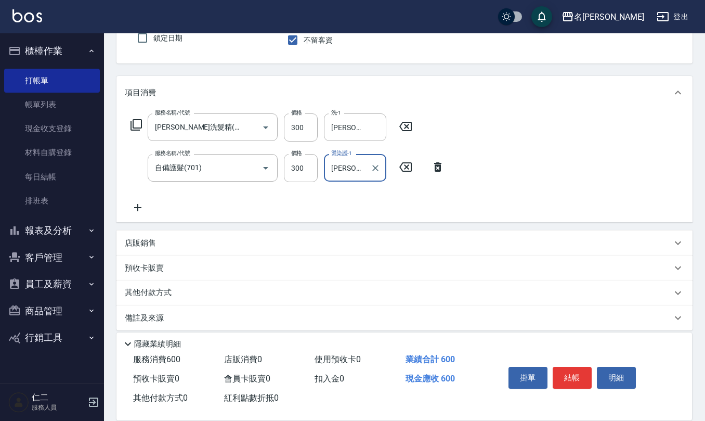
scroll to position [102, 0]
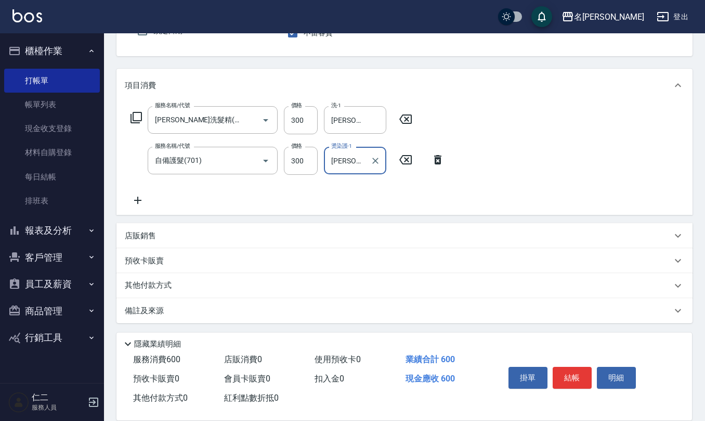
type input "[PERSON_NAME]-24"
click at [243, 240] on div "店販銷售" at bounding box center [398, 235] width 547 height 11
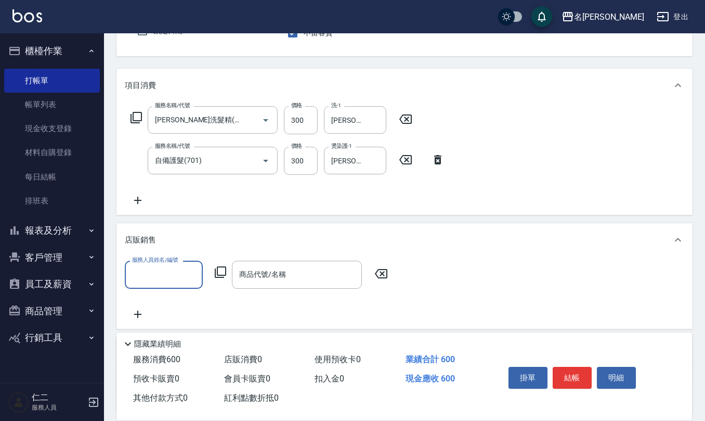
scroll to position [0, 0]
type input "[PERSON_NAME]-10"
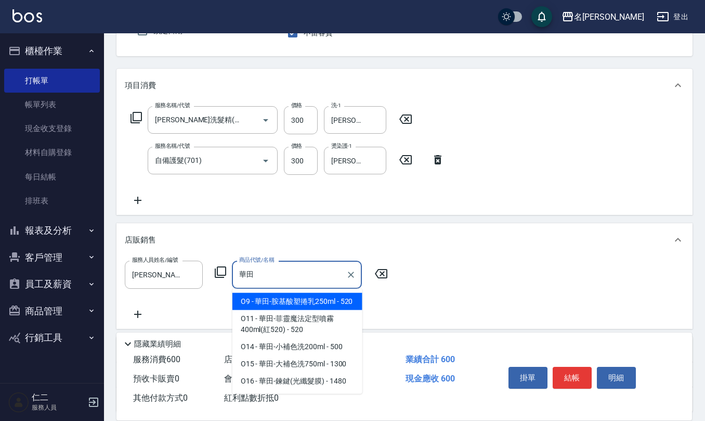
type input "華田-胺基酸塑捲乳250ml"
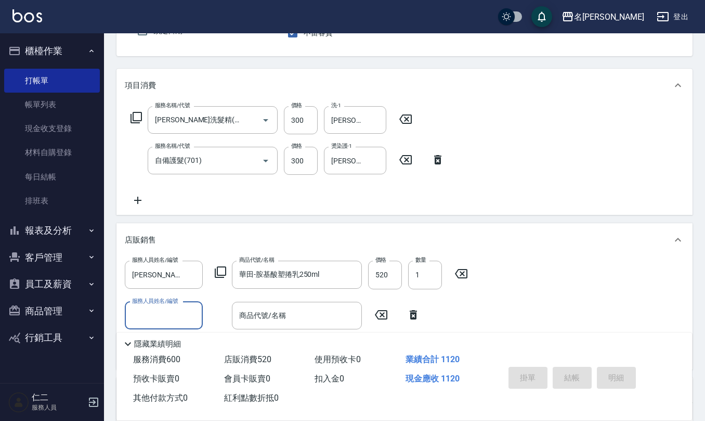
type input "[DATE] 17:21"
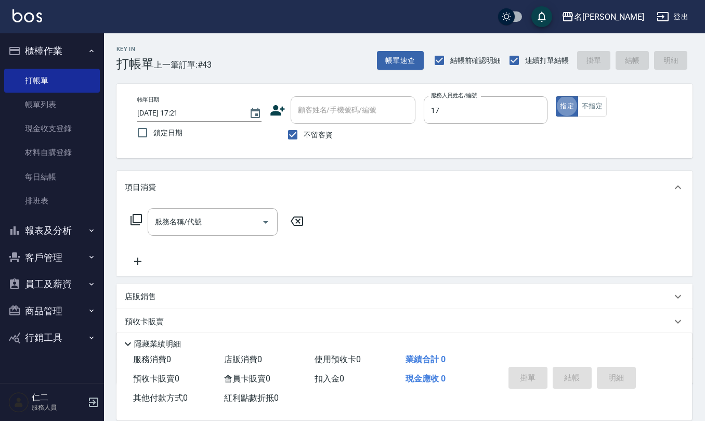
type input "[PERSON_NAME]-17"
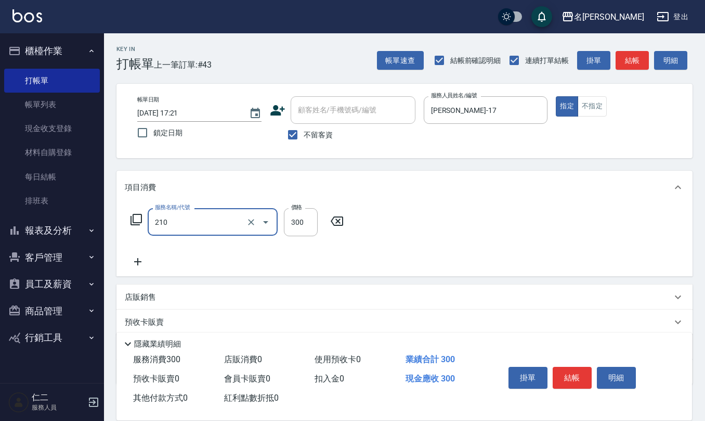
type input "[PERSON_NAME]洗髮精(210)"
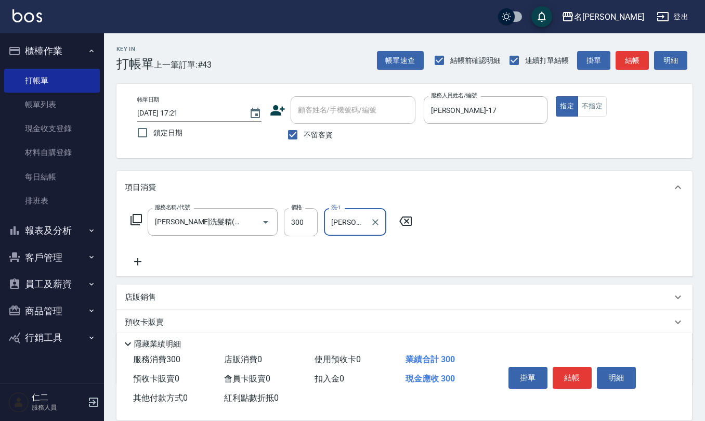
type input "[PERSON_NAME]-17"
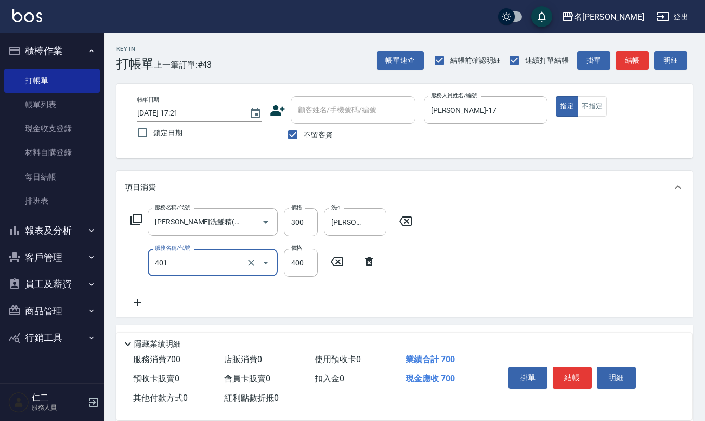
type input "剪髮(401)"
type input "450"
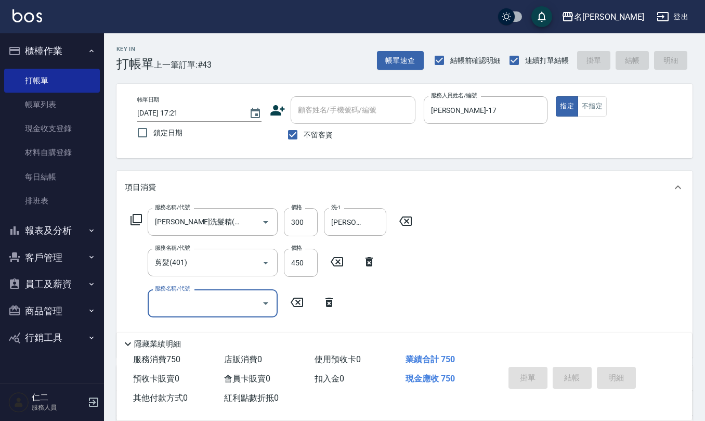
type input "[DATE] 17:36"
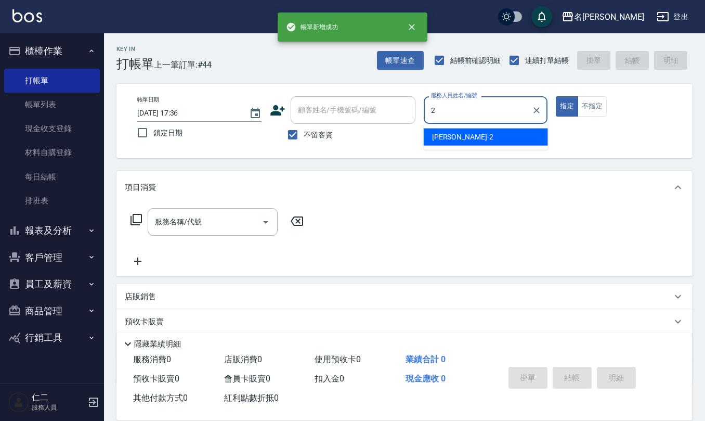
type input "[PERSON_NAME]-2"
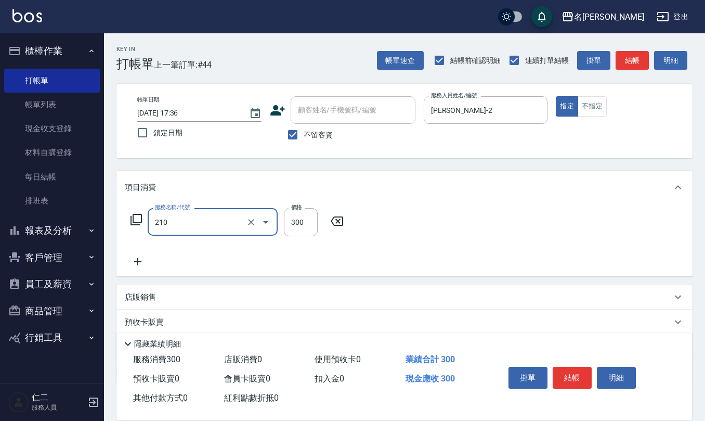
type input "[PERSON_NAME]洗髮精(210)"
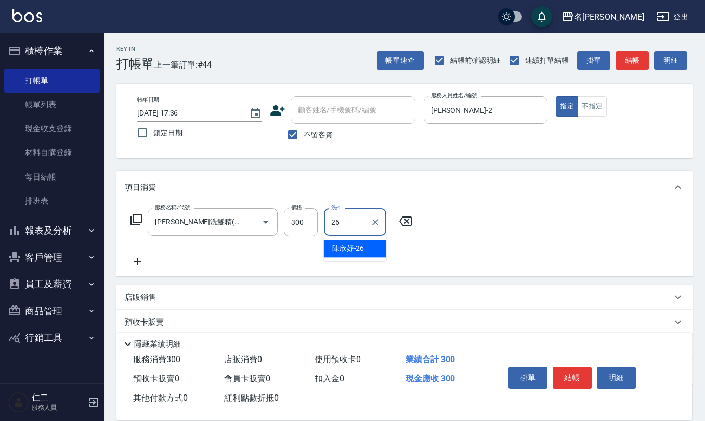
type input "[PERSON_NAME]-26"
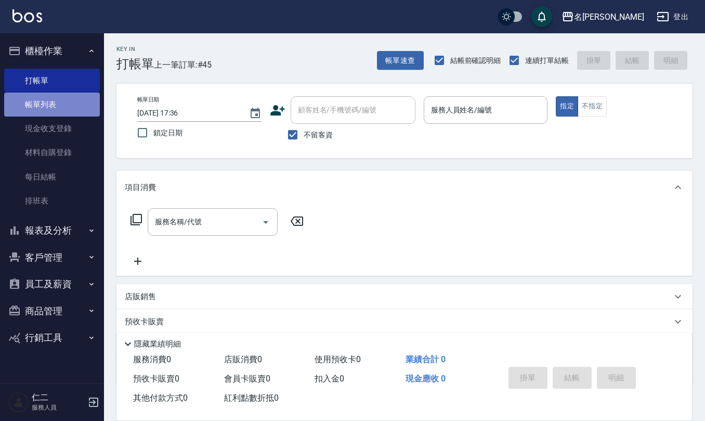
click at [24, 104] on link "帳單列表" at bounding box center [52, 105] width 96 height 24
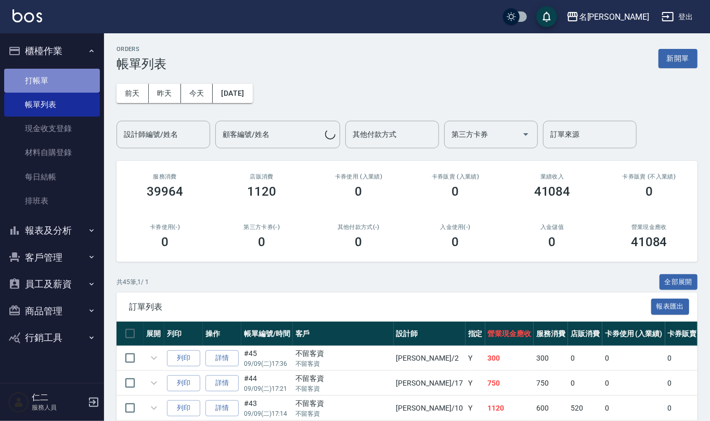
click at [55, 80] on link "打帳單" at bounding box center [52, 81] width 96 height 24
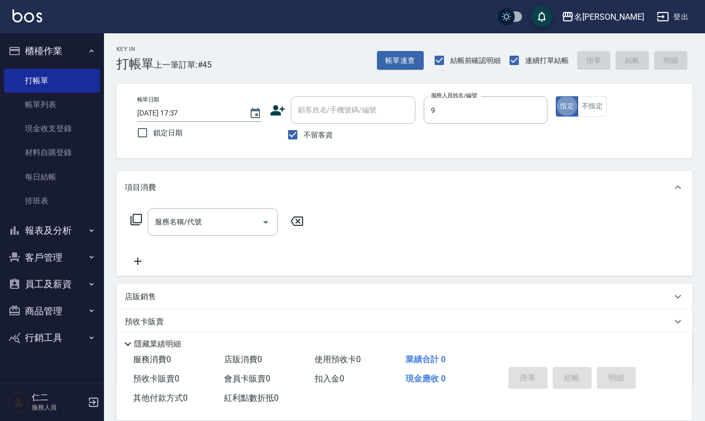
type input "[PERSON_NAME]-9"
type button "true"
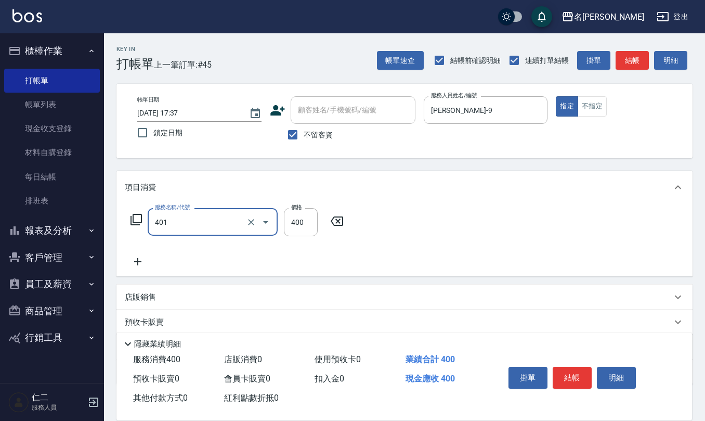
type input "剪髮(401)"
type input "270"
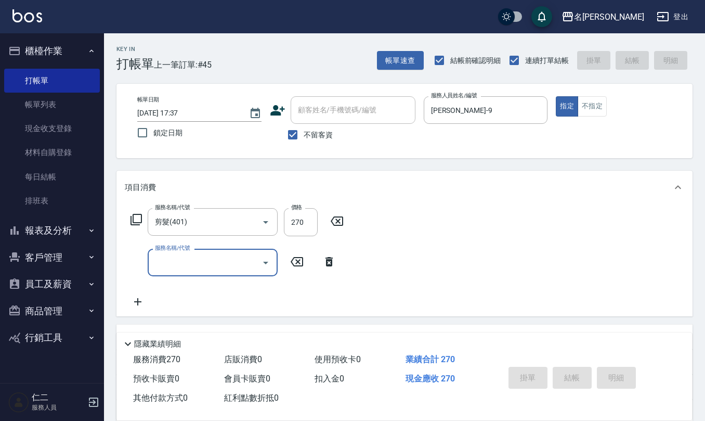
type input "[DATE] 17:46"
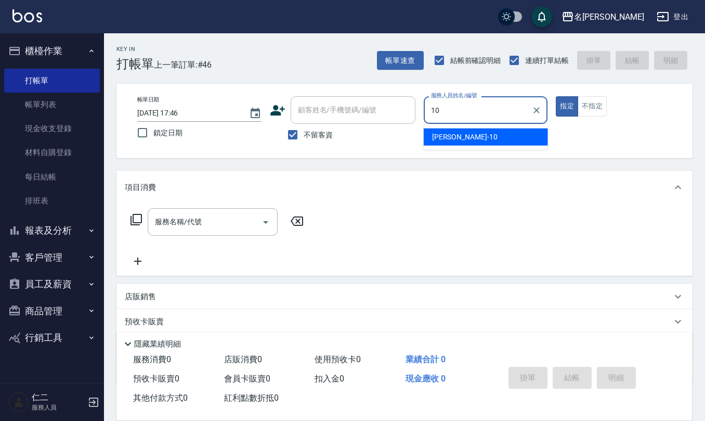
type input "[PERSON_NAME]-10"
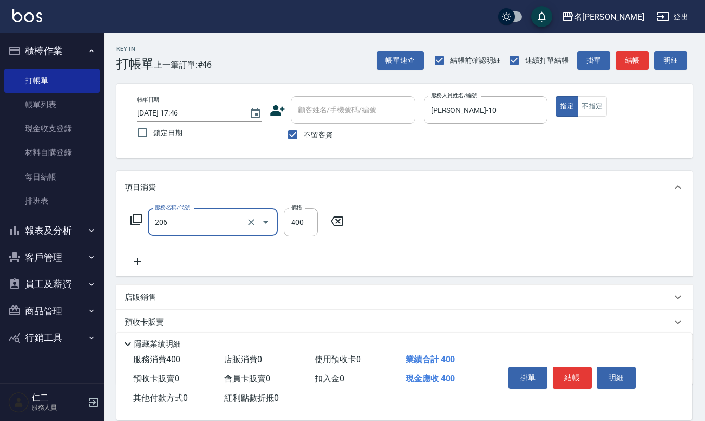
type input "健康洗(206)"
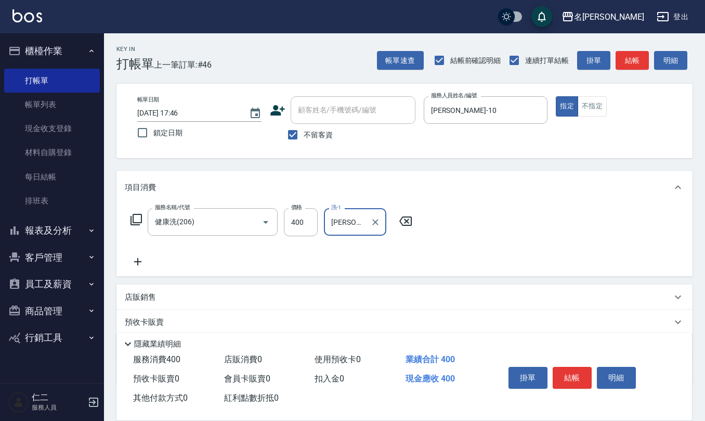
type input "[PERSON_NAME]-20"
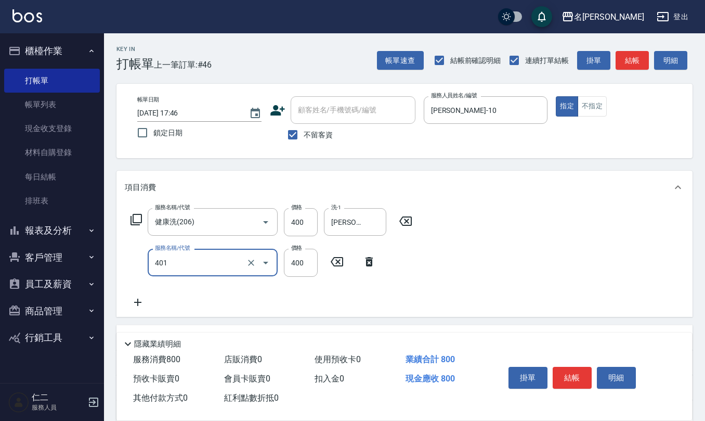
type input "剪髮(401)"
type input "405"
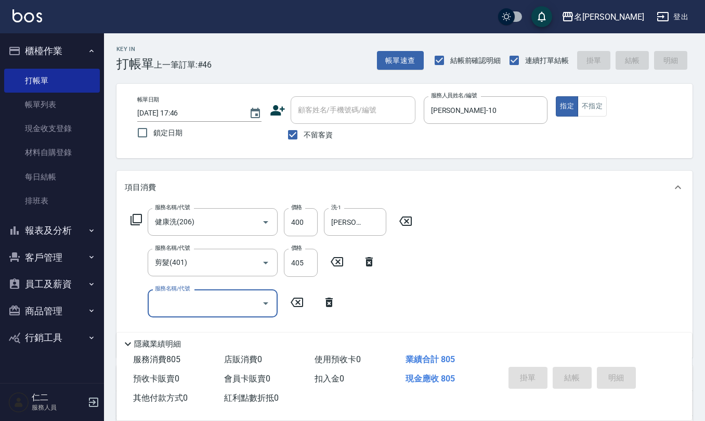
type input "[DATE] 17:58"
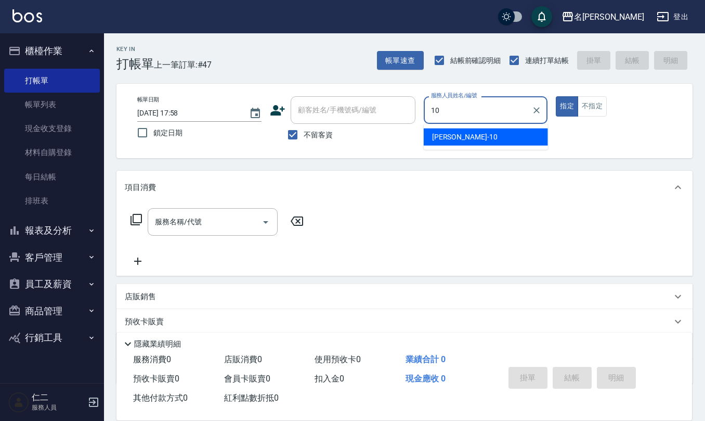
type input "[PERSON_NAME]-10"
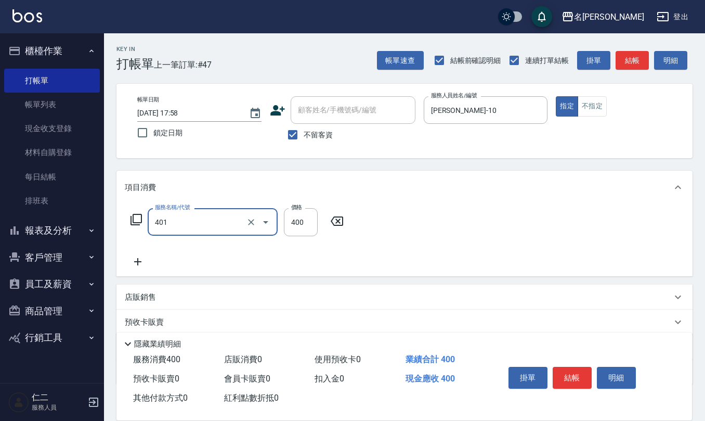
type input "剪髮(401)"
type input "360"
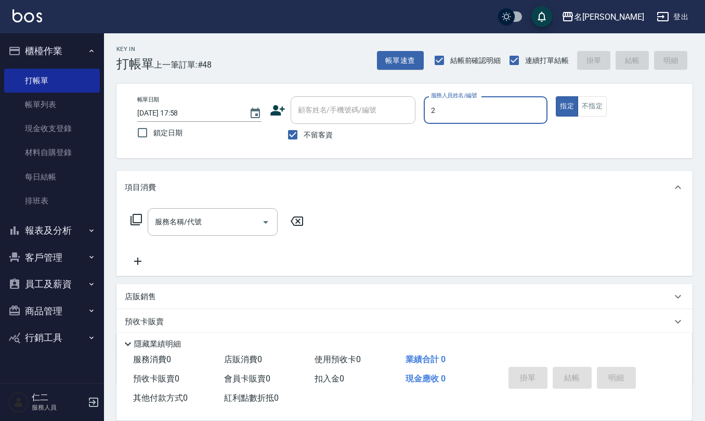
type input "[PERSON_NAME]-2"
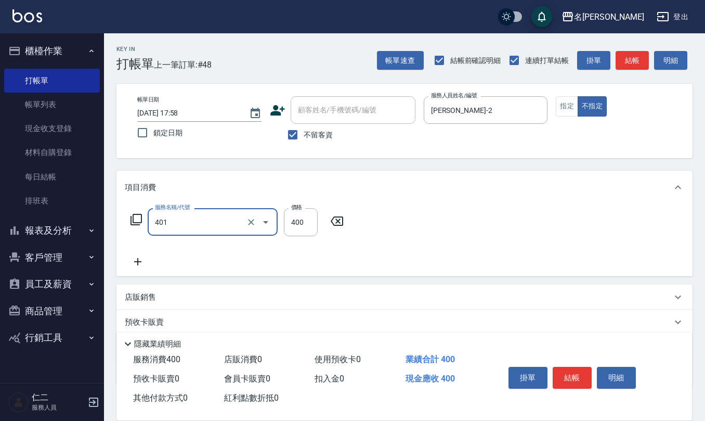
type input "剪髮(401)"
type input "200"
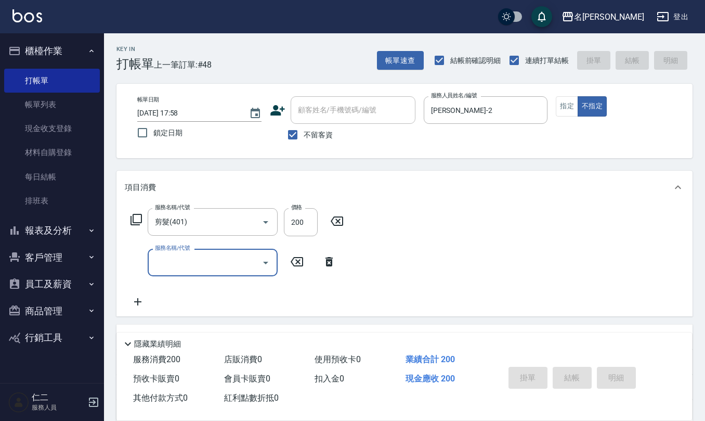
type input "[DATE] 18:02"
